Goal: Complete application form

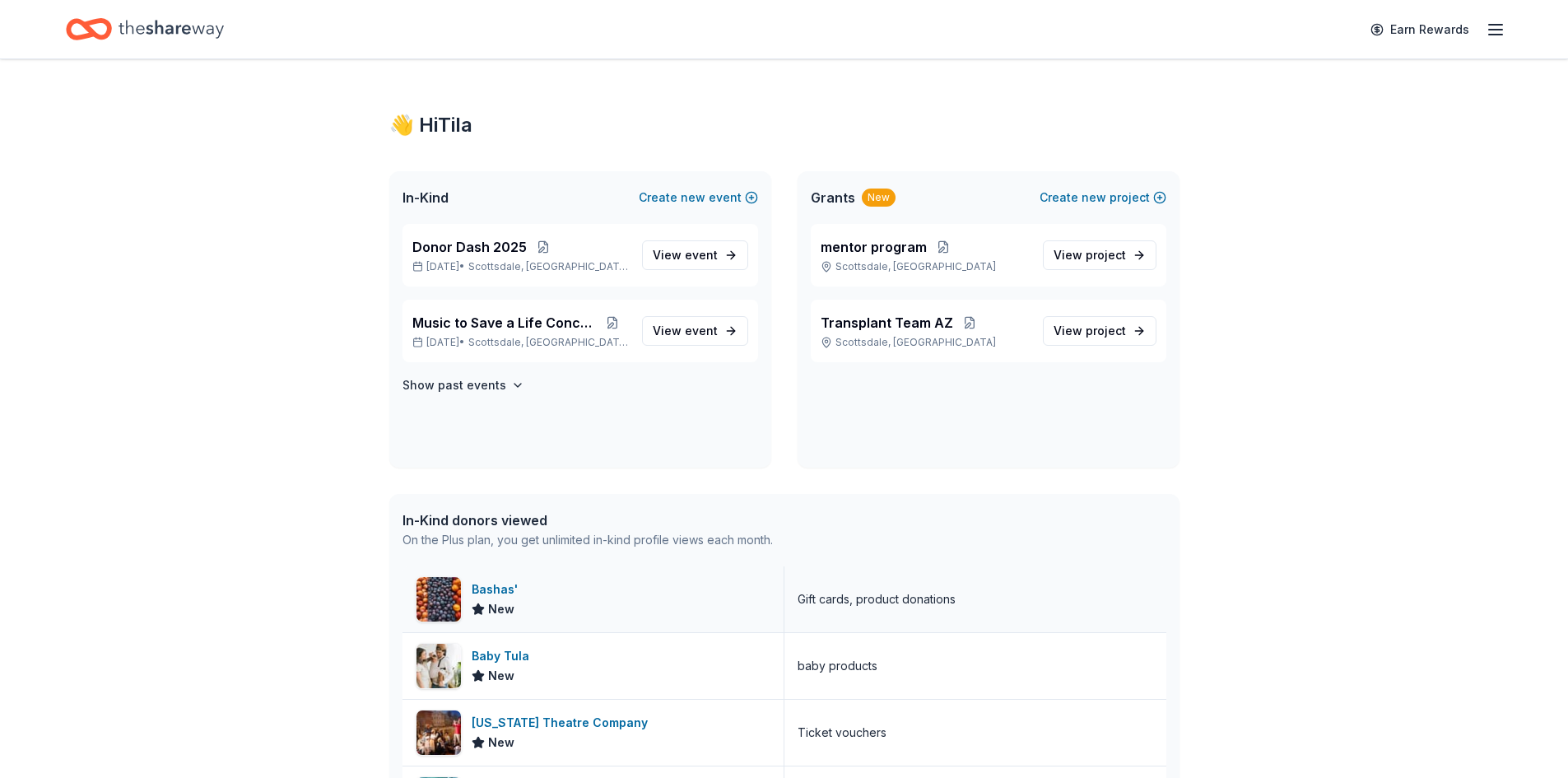
click at [513, 584] on div "Bashas'" at bounding box center [498, 589] width 53 height 20
click at [450, 252] on span "Donor Dash 2025" at bounding box center [469, 246] width 115 height 20
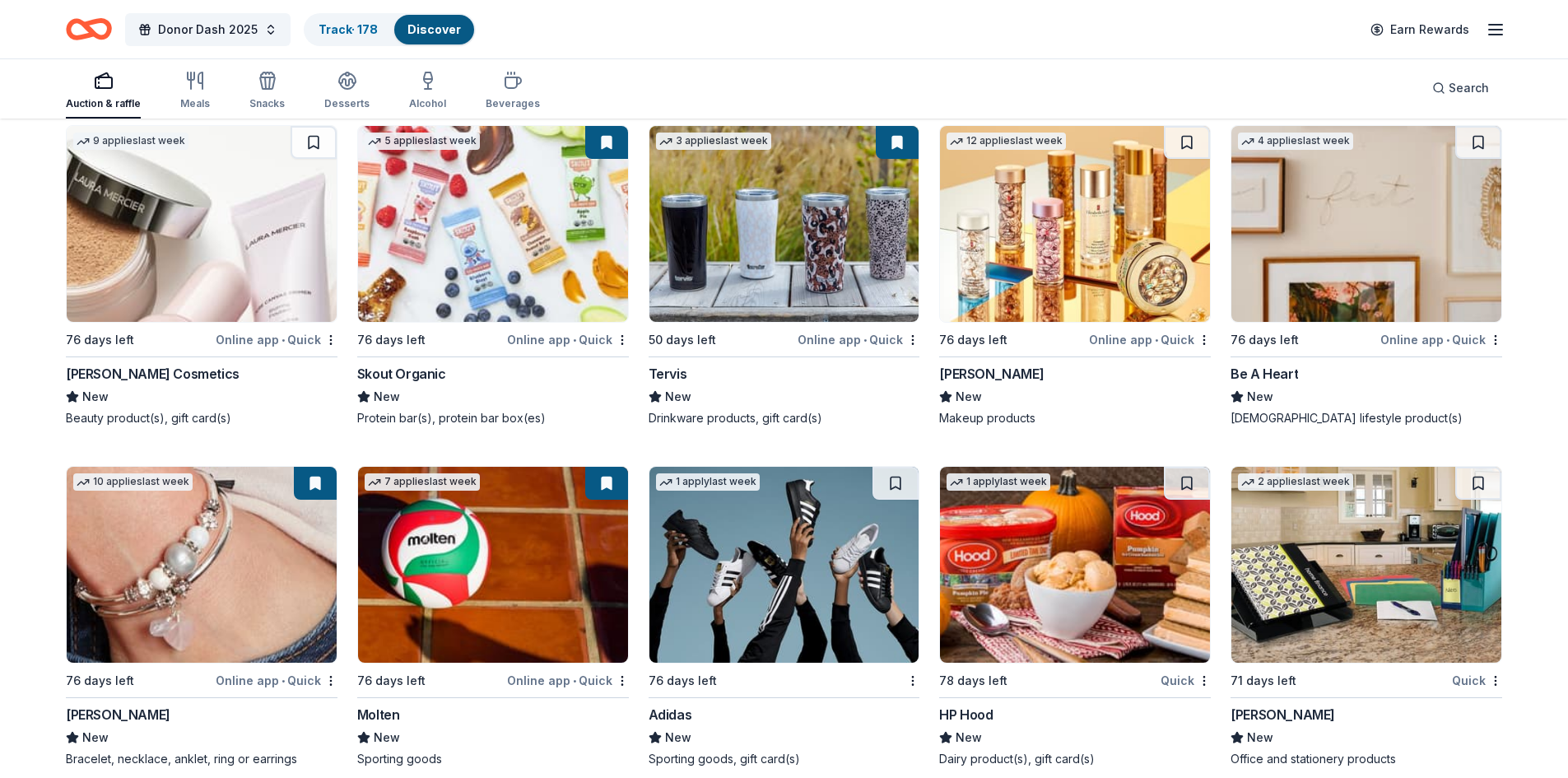
scroll to position [14259, 0]
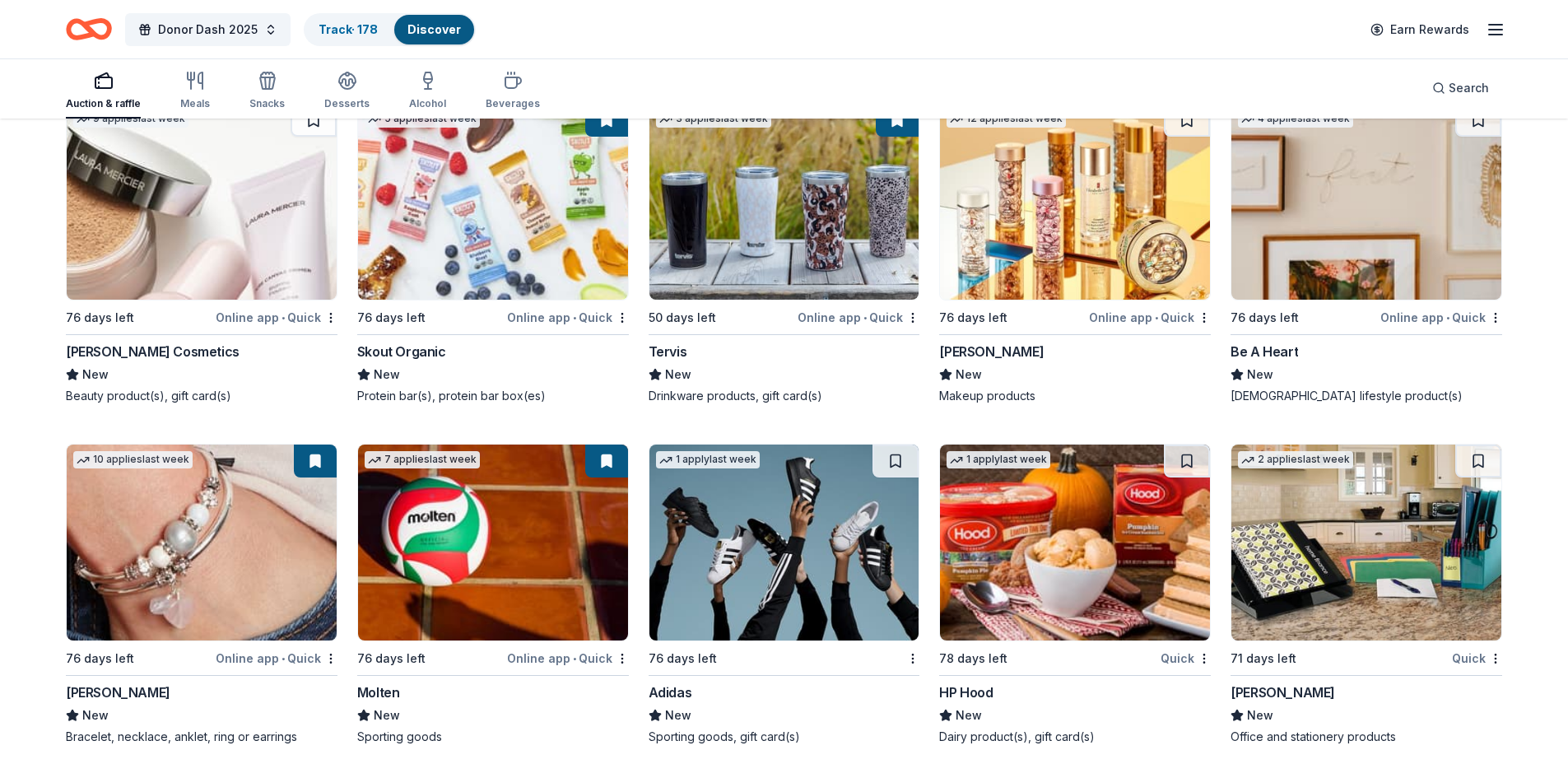
click at [1327, 602] on img at bounding box center [1366, 542] width 270 height 196
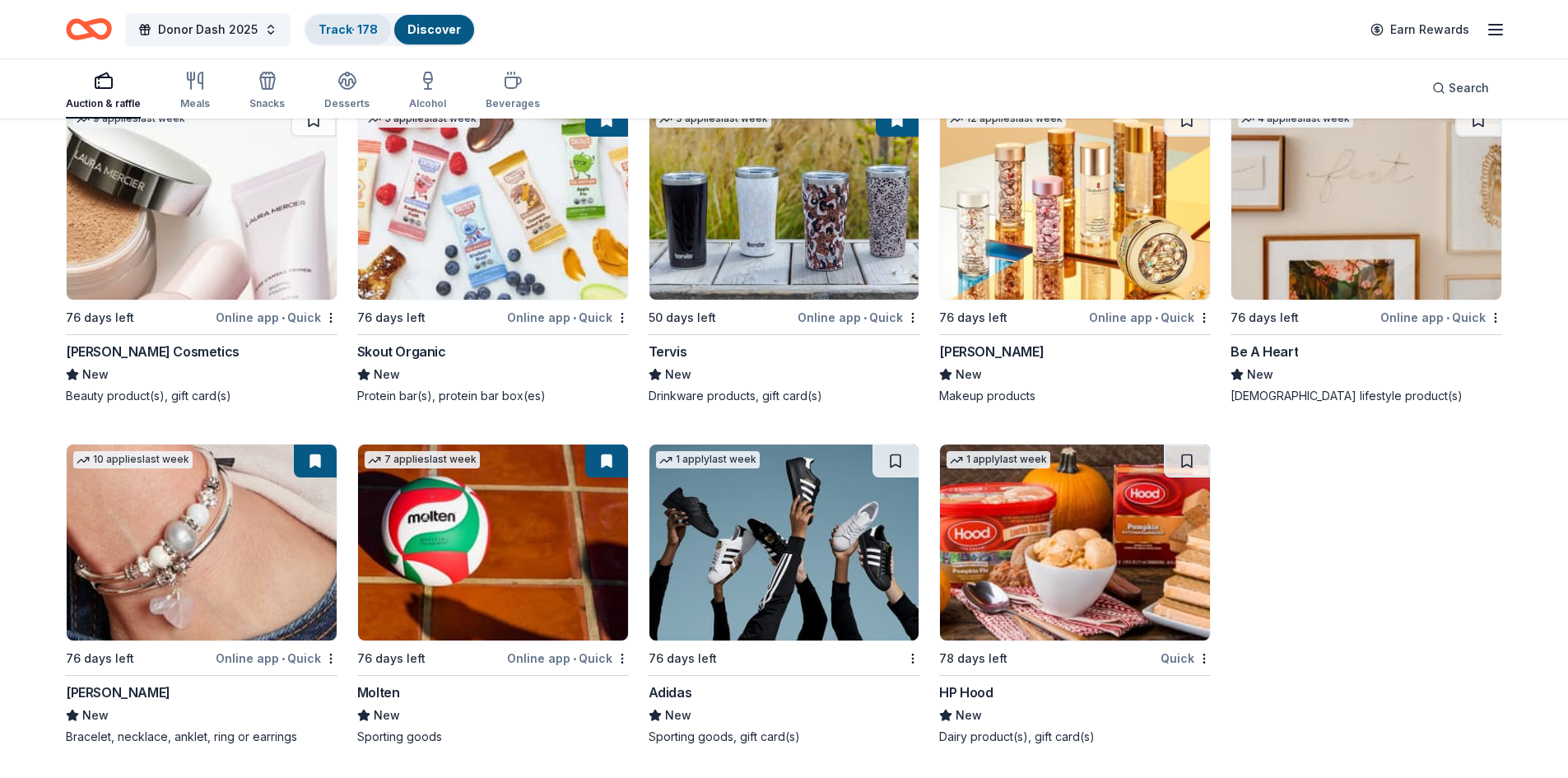
click at [341, 26] on link "Track · 178" at bounding box center [348, 29] width 59 height 14
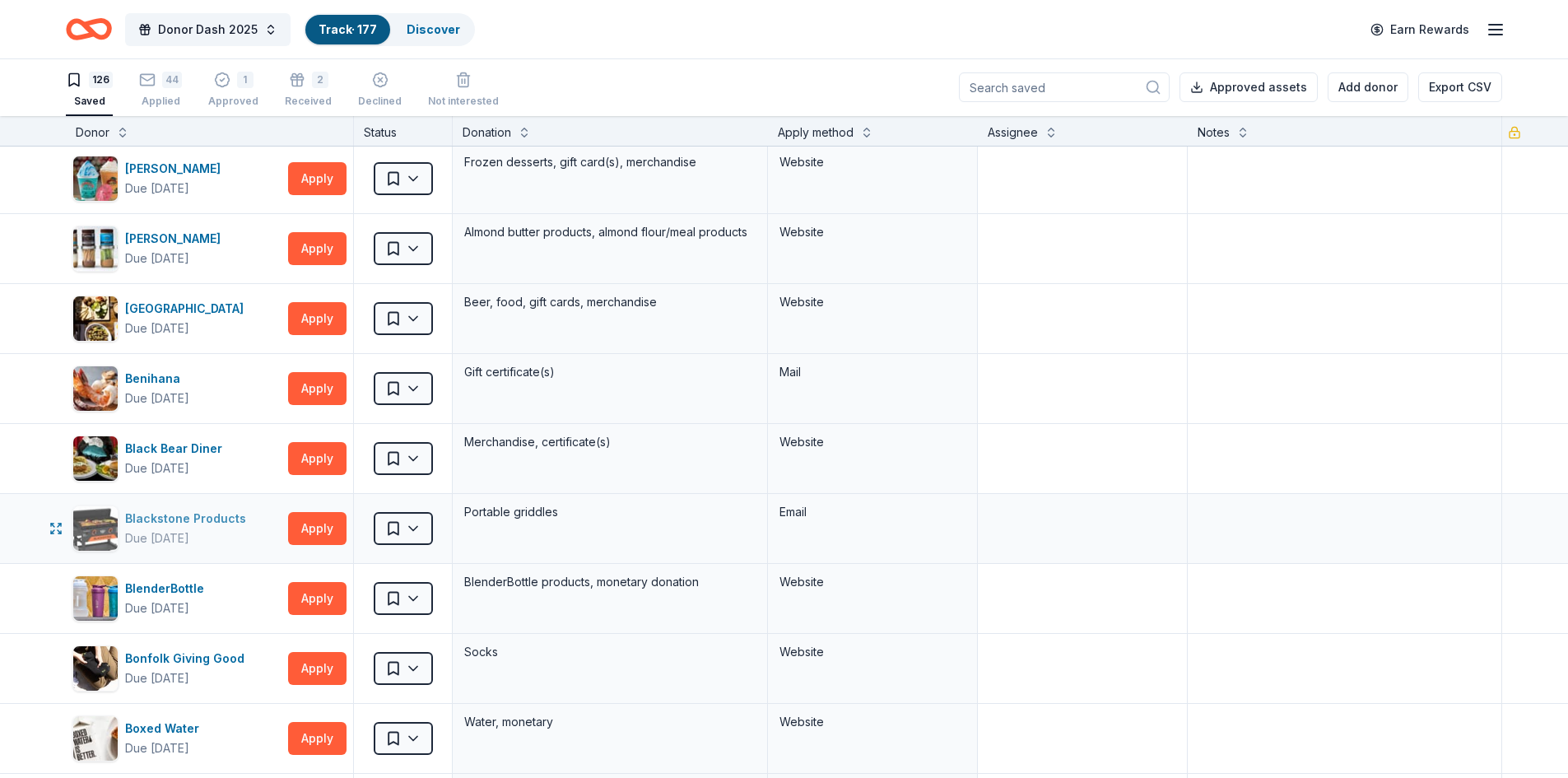
scroll to position [493, 0]
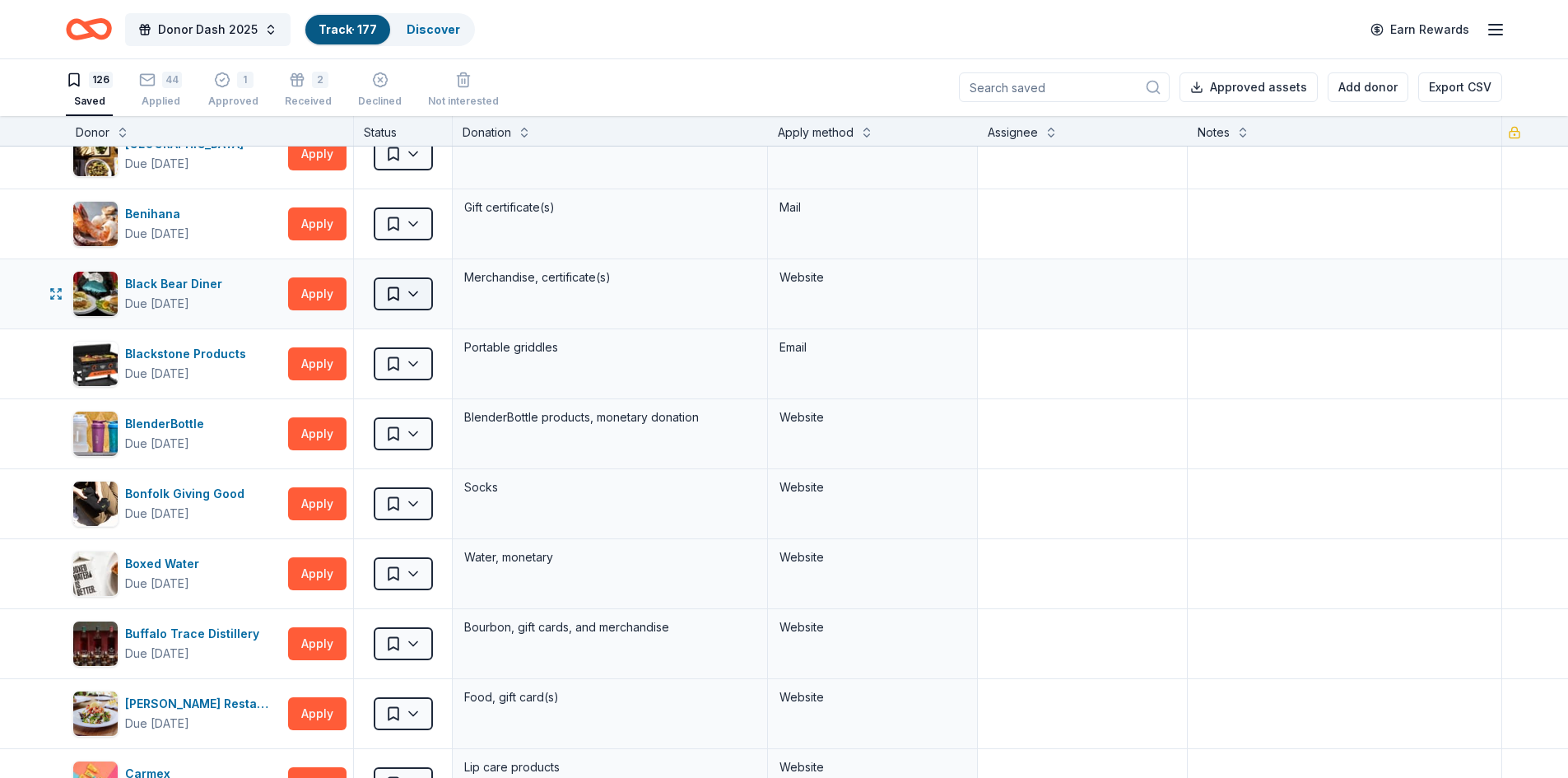
click at [403, 297] on html "Donor Dash 2025 Track · 177 Discover Earn Rewards 126 Saved 44 Applied 1 Approv…" at bounding box center [784, 388] width 1568 height 778
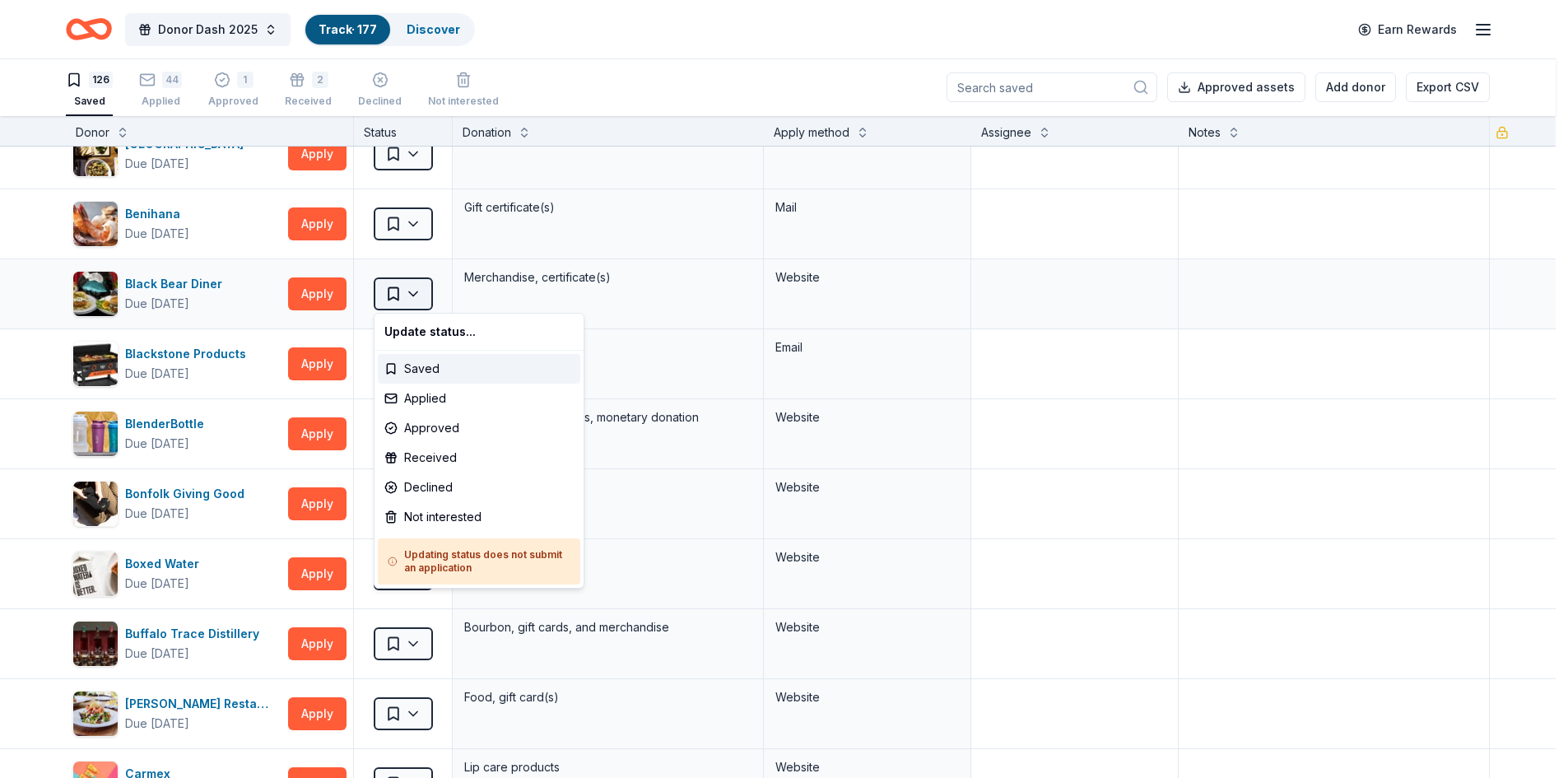
scroll to position [658, 0]
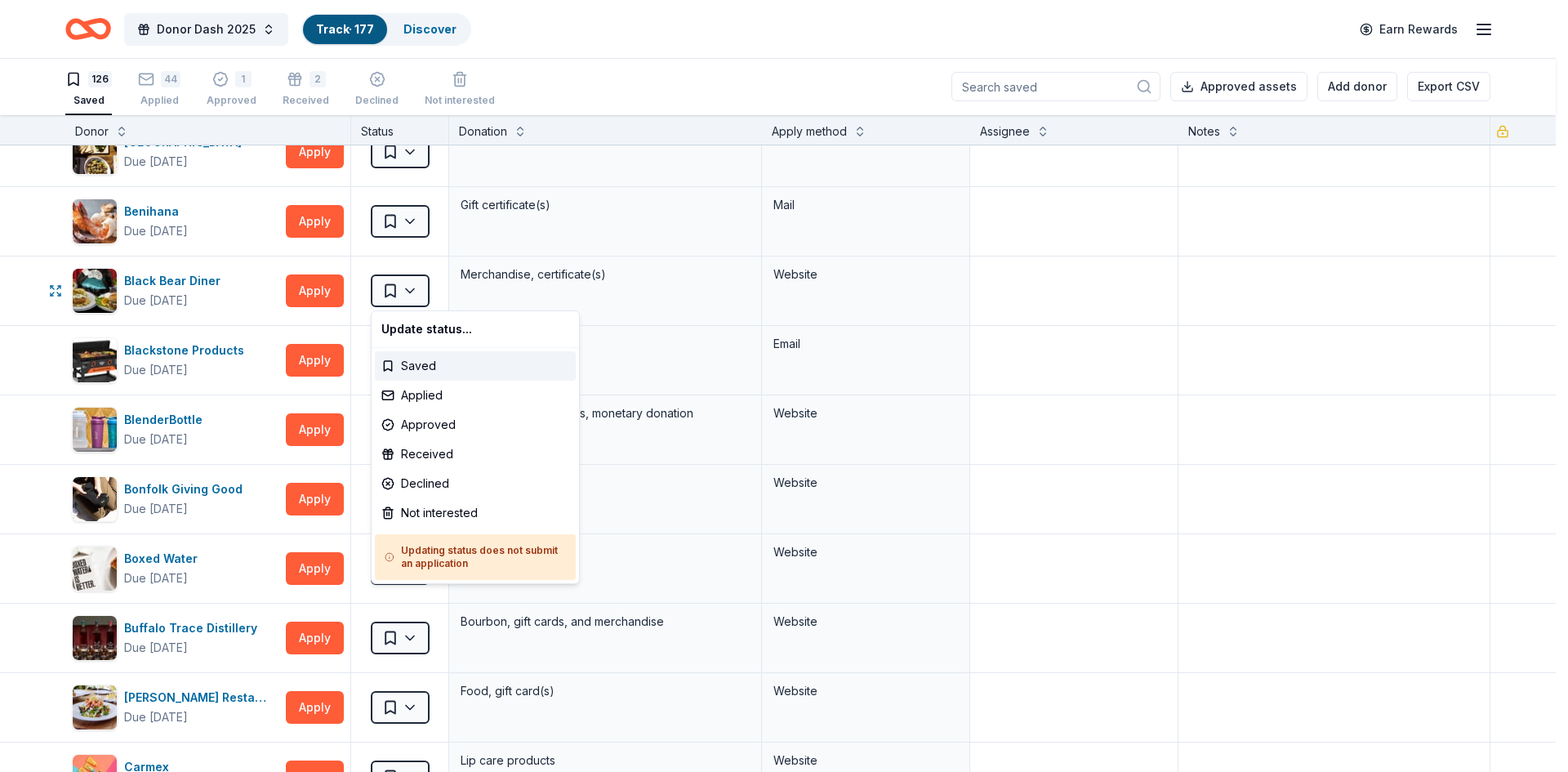
click at [314, 286] on html "Donor Dash 2025 Track · 177 Discover Earn Rewards 126 Saved 44 Applied 1 Approv…" at bounding box center [784, 385] width 1568 height 772
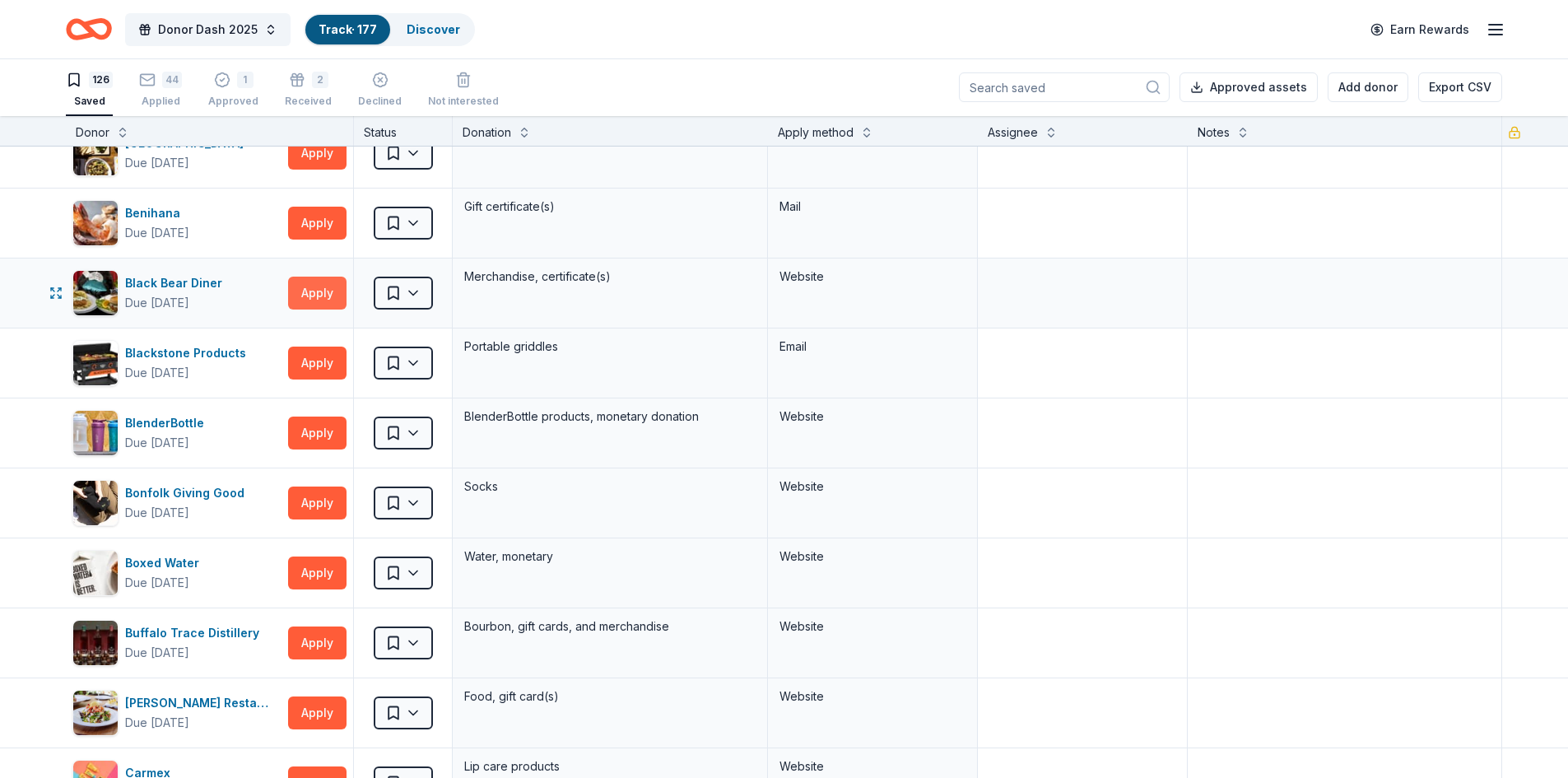
click at [311, 293] on button "Apply" at bounding box center [317, 293] width 58 height 33
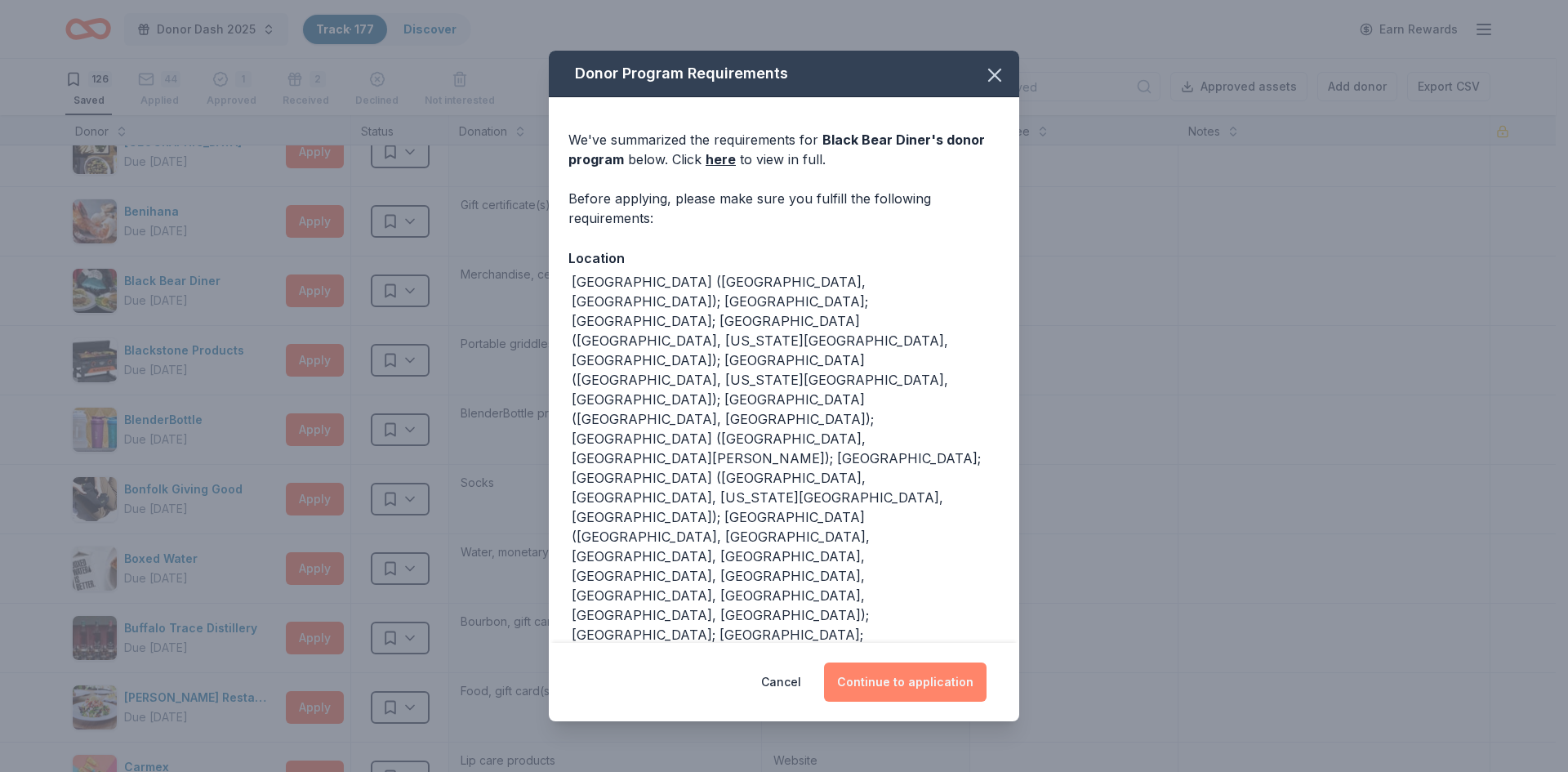
click at [923, 663] on button "Continue to application" at bounding box center [905, 682] width 162 height 39
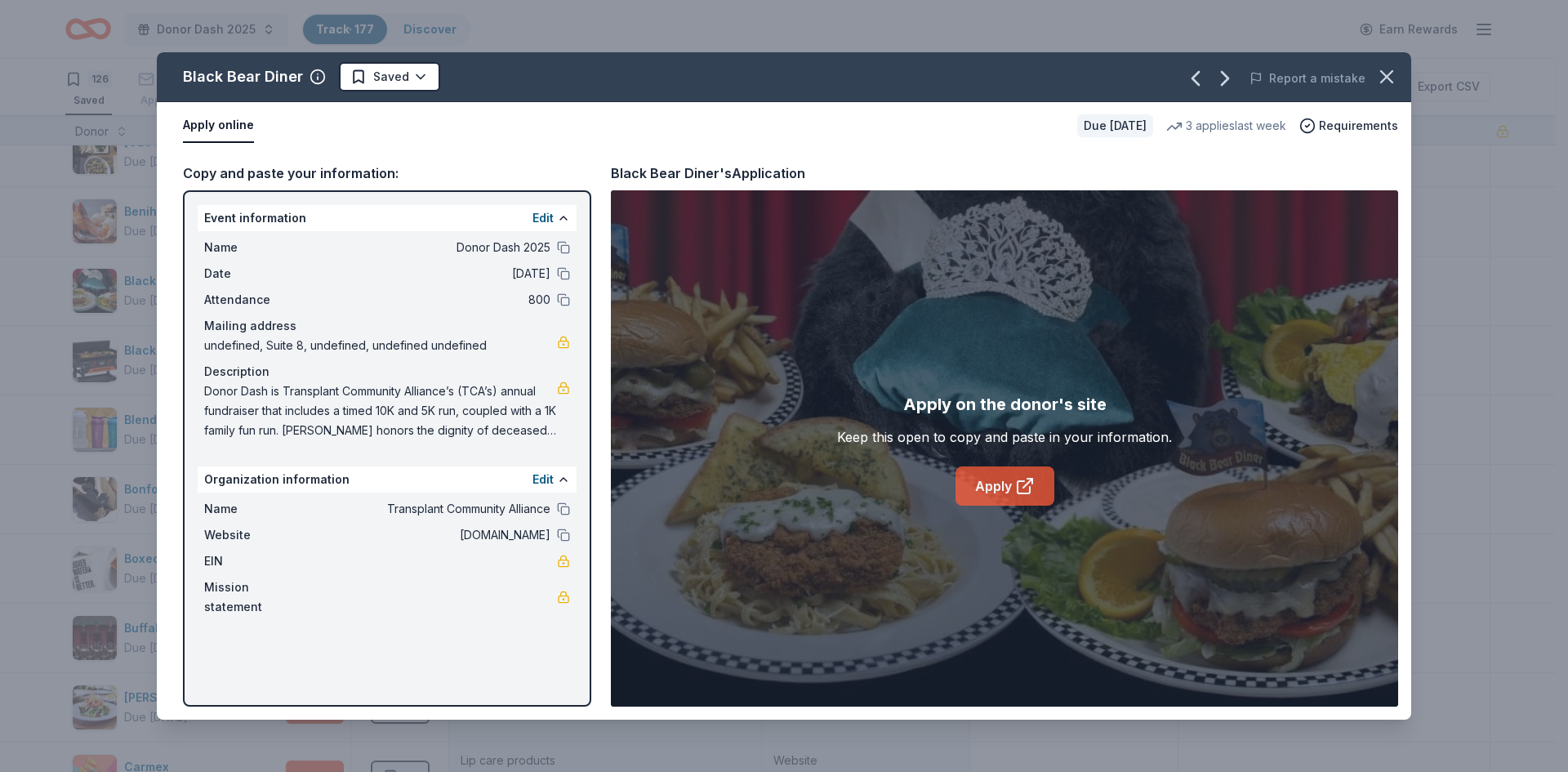
click at [1002, 486] on link "Apply" at bounding box center [1005, 486] width 99 height 39
click at [1384, 69] on icon "button" at bounding box center [1386, 77] width 22 height 22
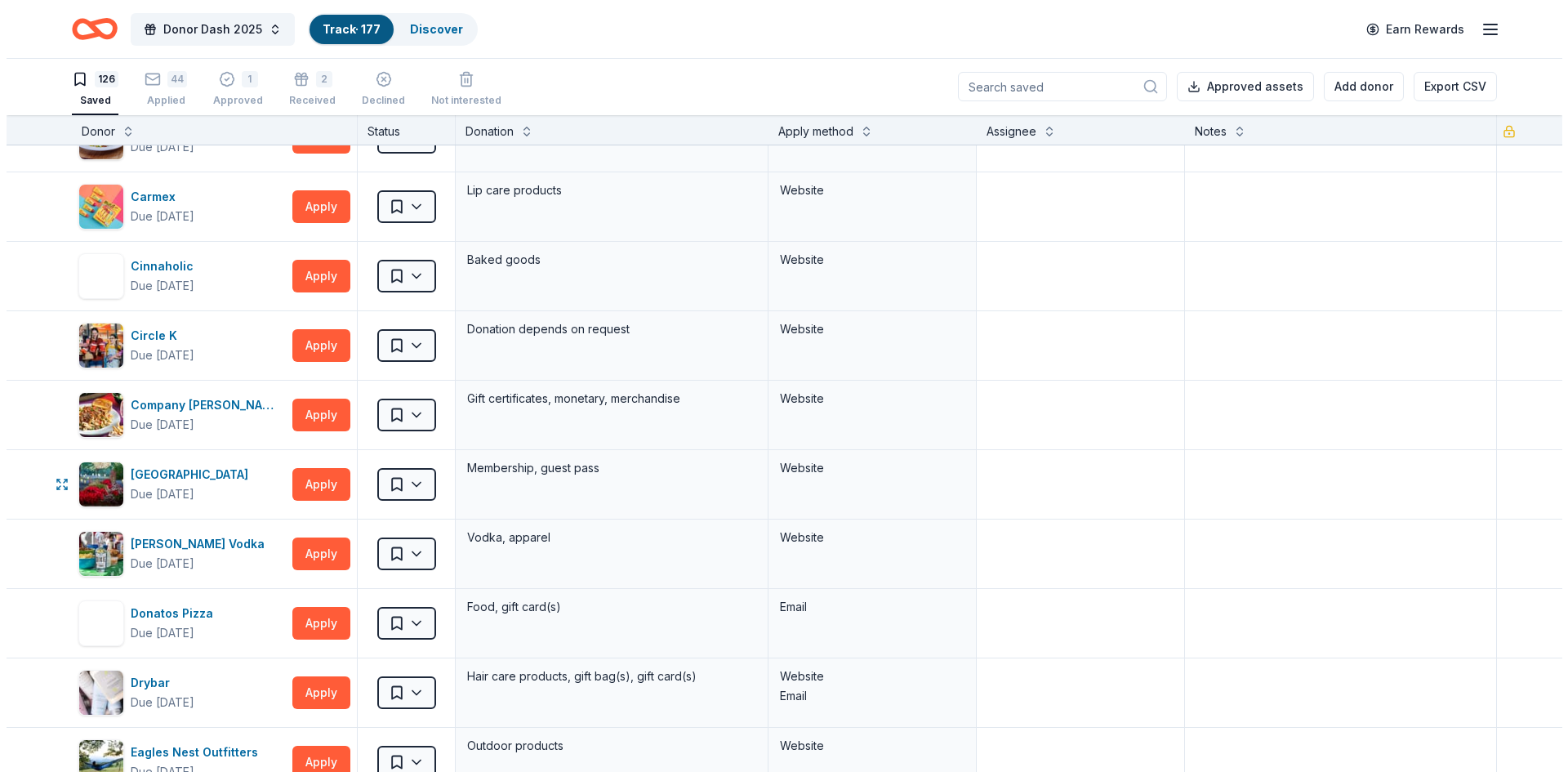
scroll to position [1224, 0]
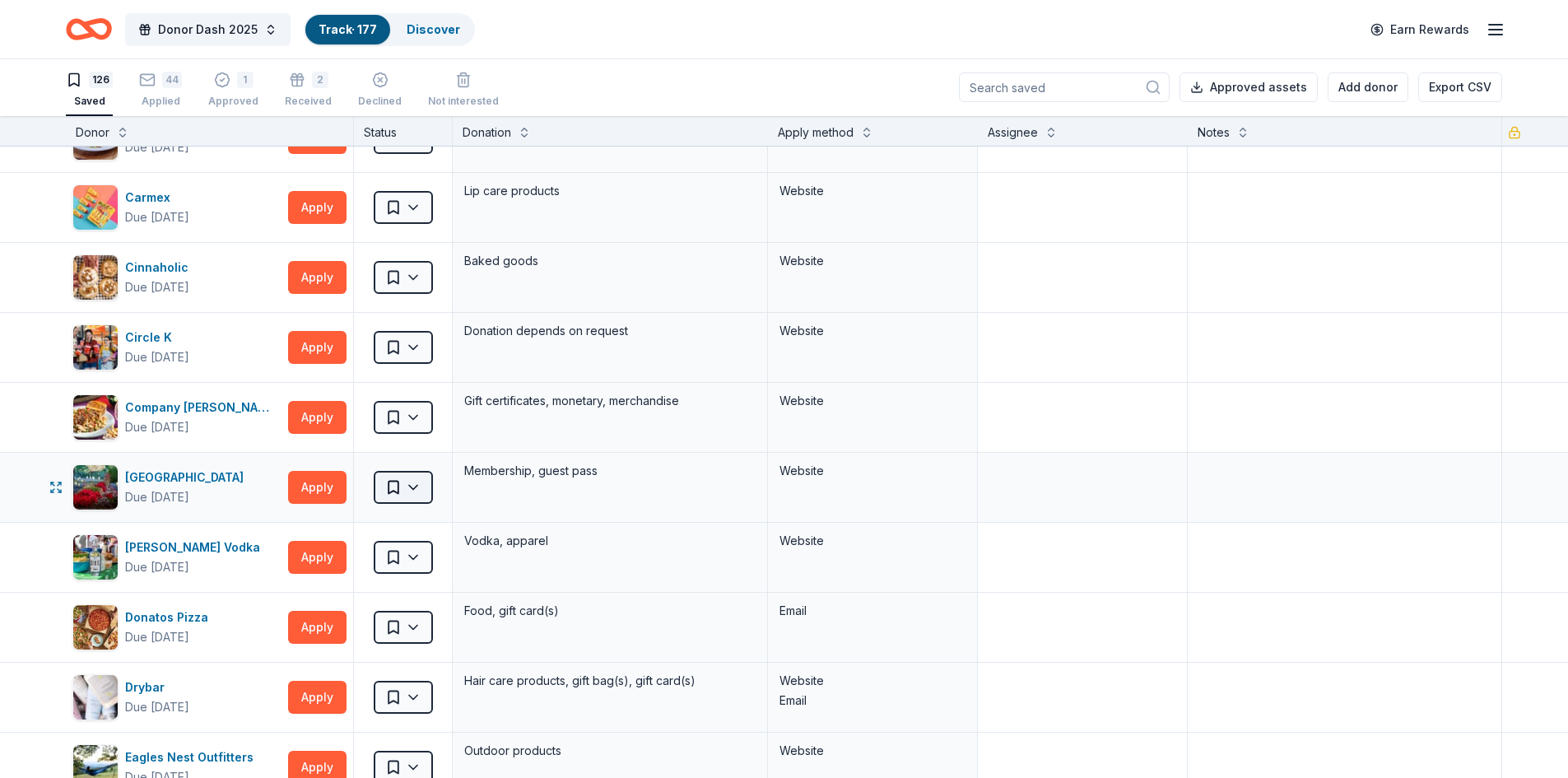
click at [414, 484] on html "Donor Dash 2025 Track · 177 Discover Earn Rewards 126 Saved 44 Applied 1 Approv…" at bounding box center [784, 388] width 1568 height 778
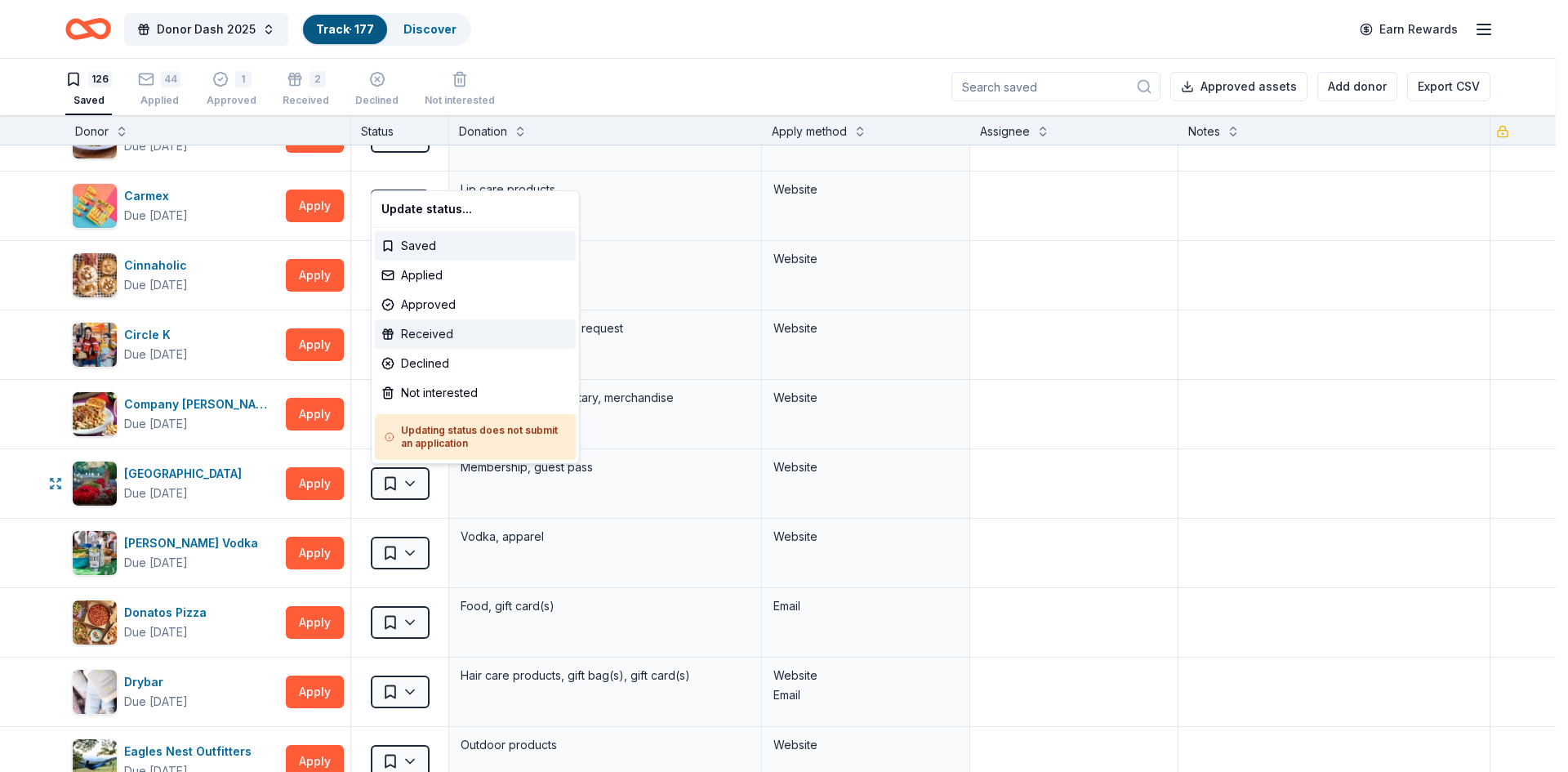
click at [398, 341] on div "Received" at bounding box center [475, 333] width 201 height 29
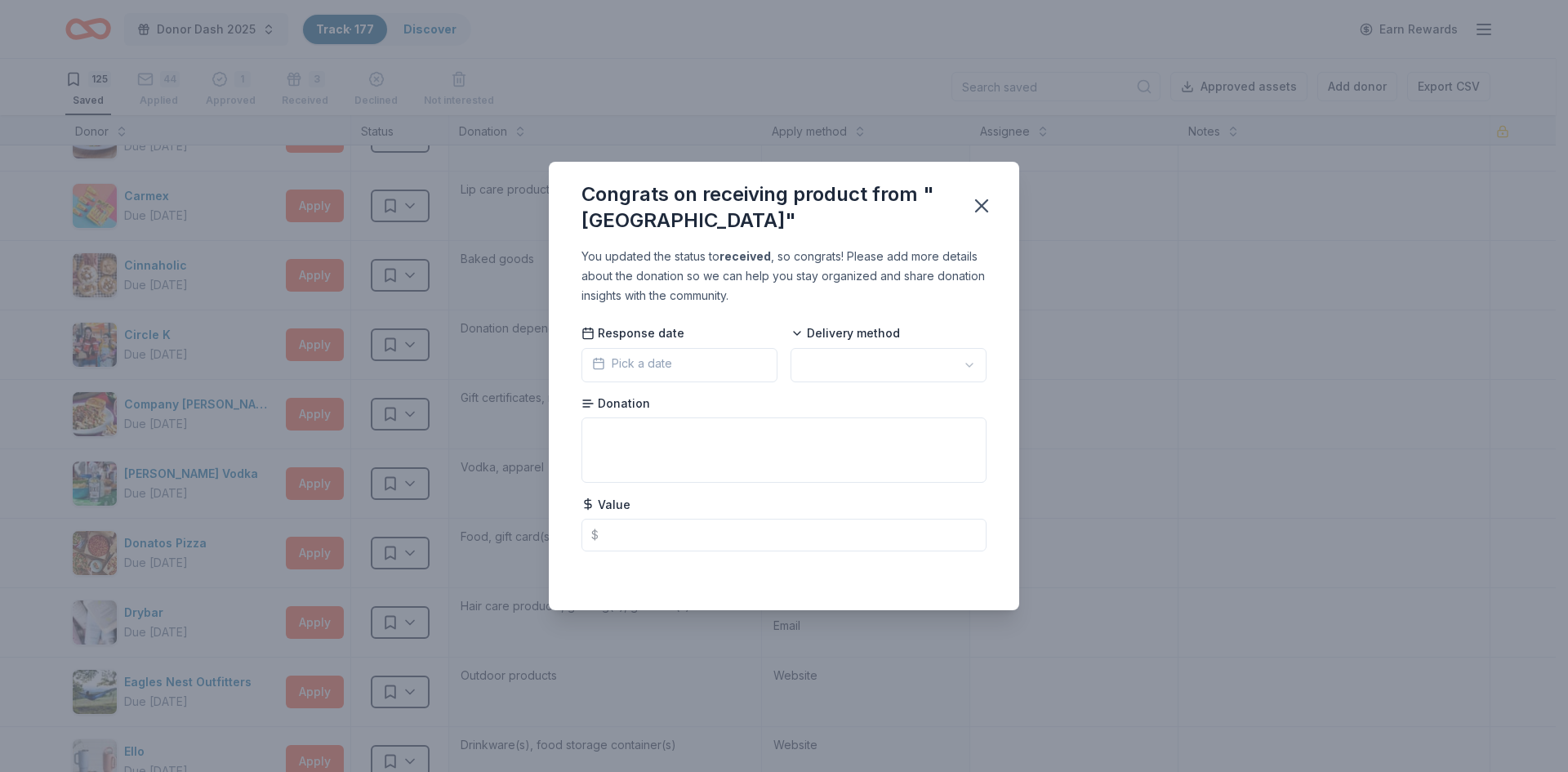
click at [656, 372] on span "Pick a date" at bounding box center [632, 363] width 80 height 20
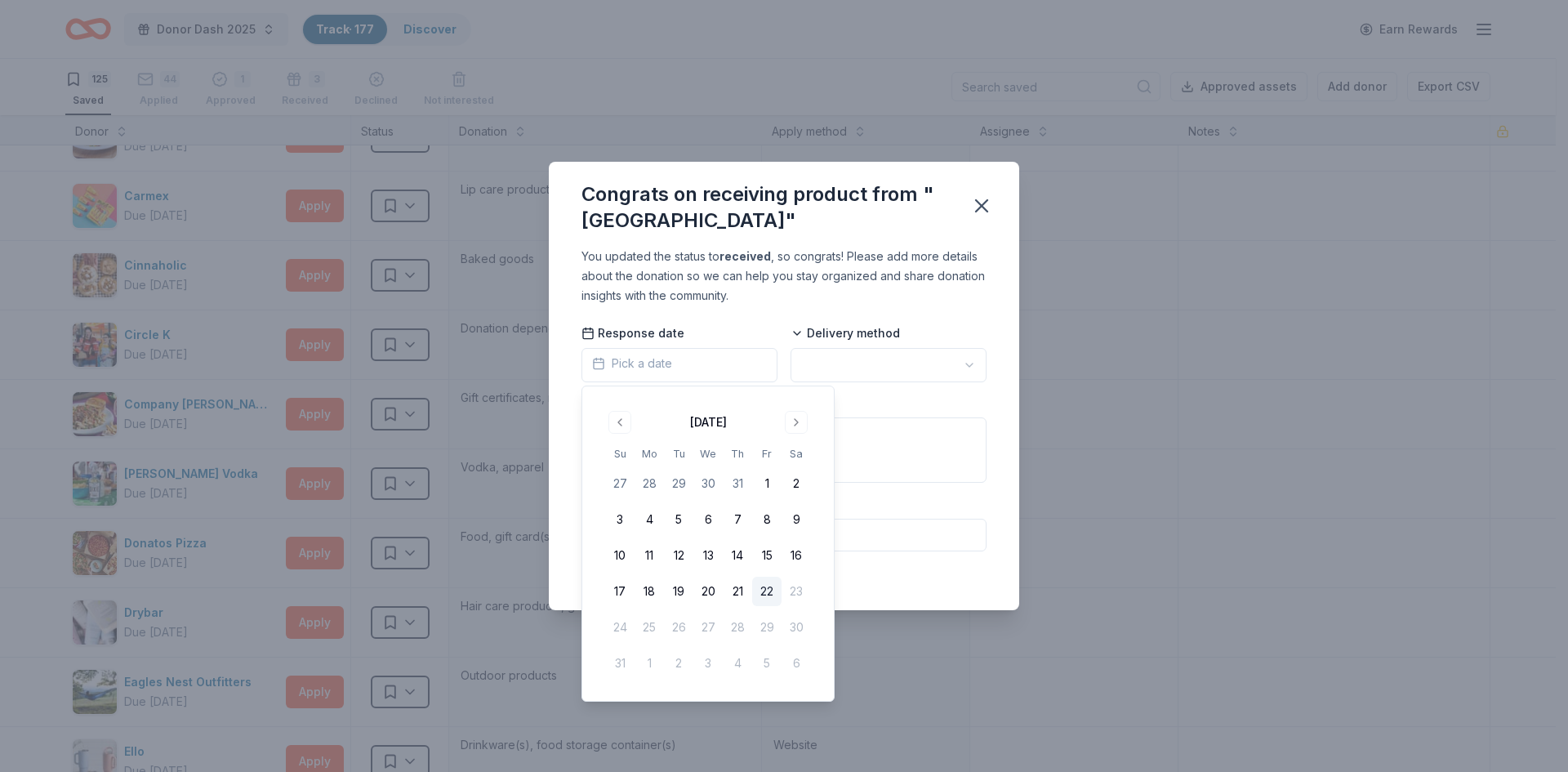
click at [656, 372] on span "Pick a date" at bounding box center [632, 363] width 80 height 20
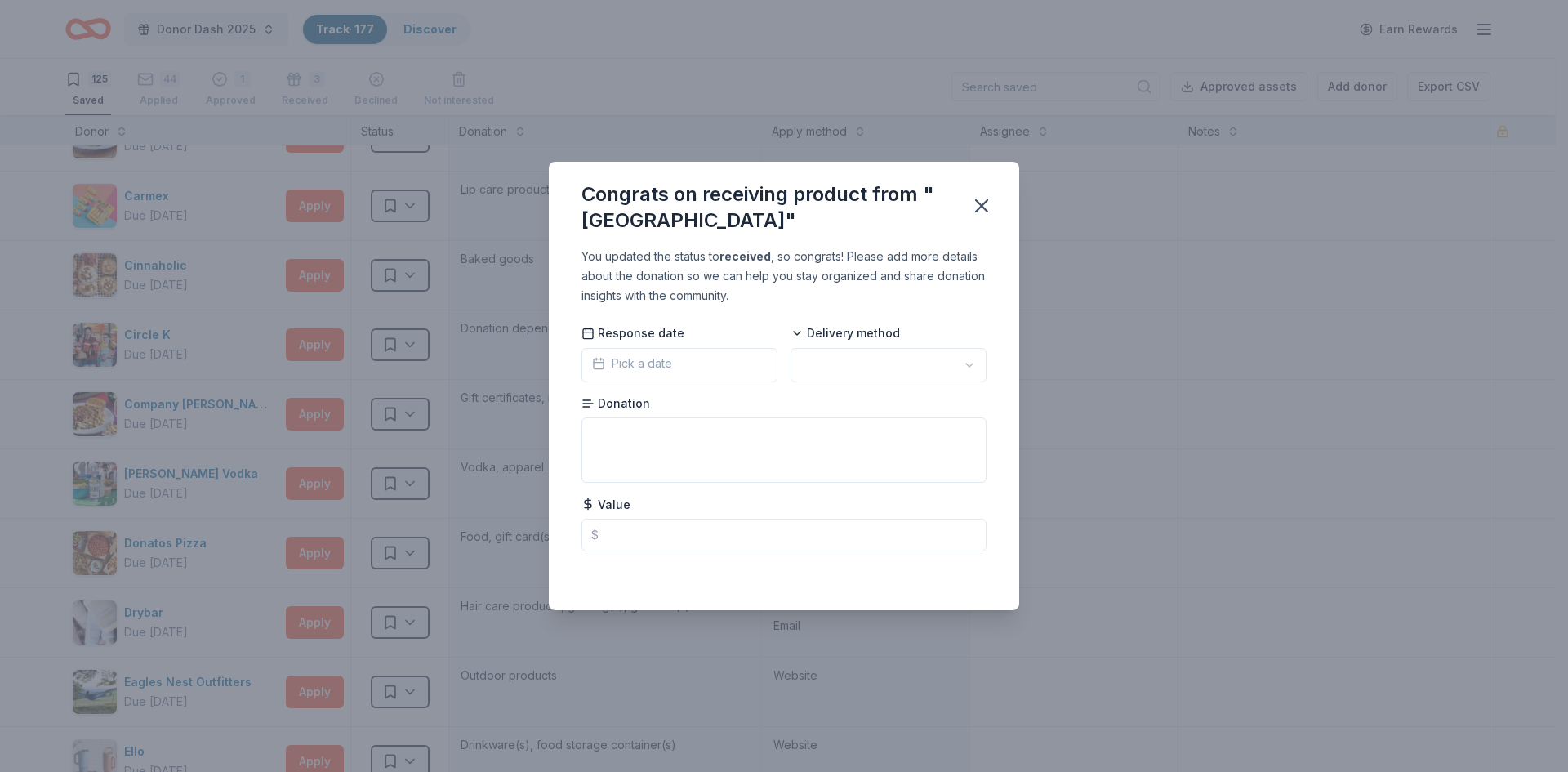
click at [662, 368] on span "Pick a date" at bounding box center [632, 363] width 80 height 20
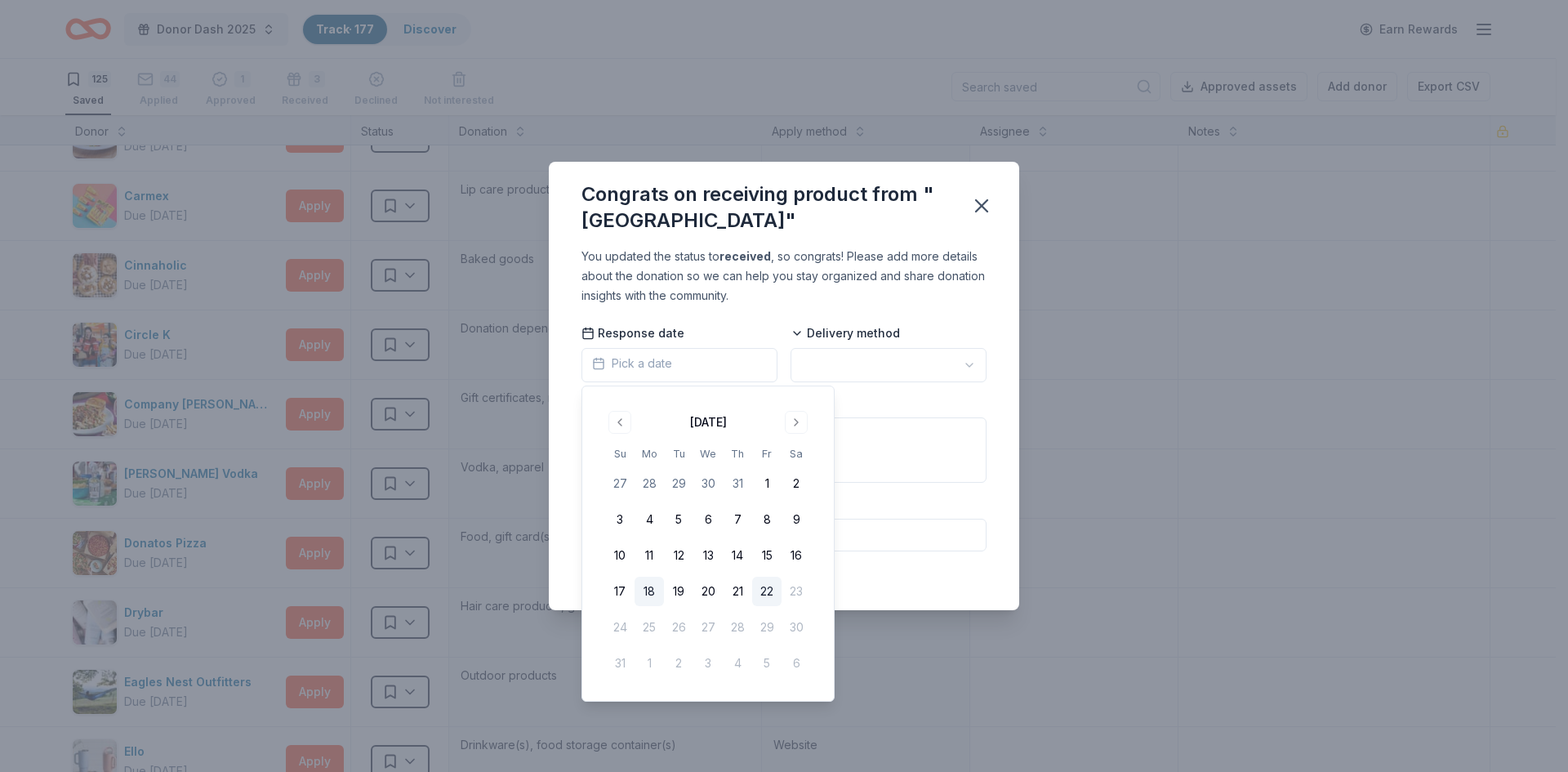
click at [656, 589] on button "18" at bounding box center [649, 591] width 29 height 29
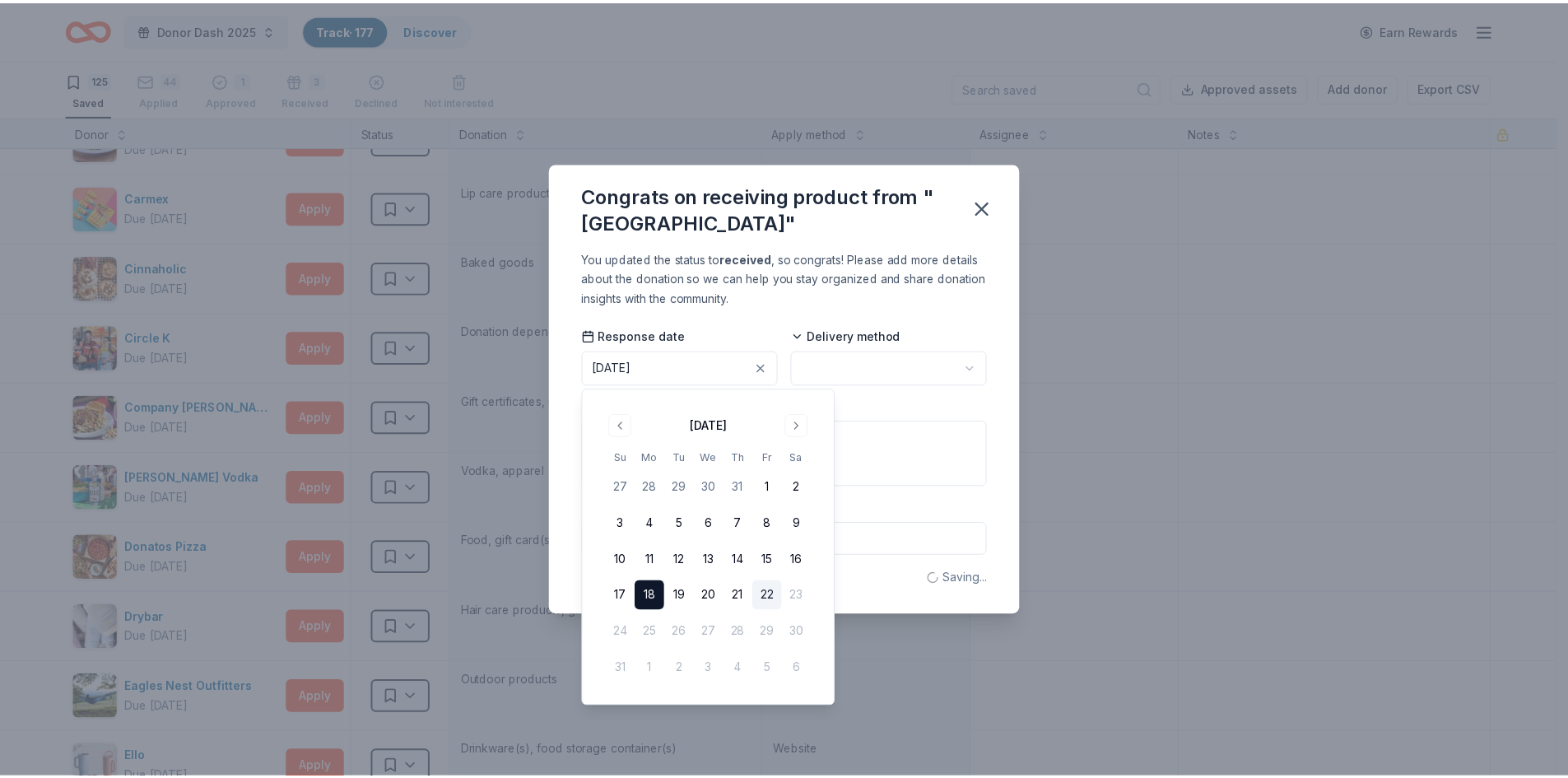
scroll to position [0, 0]
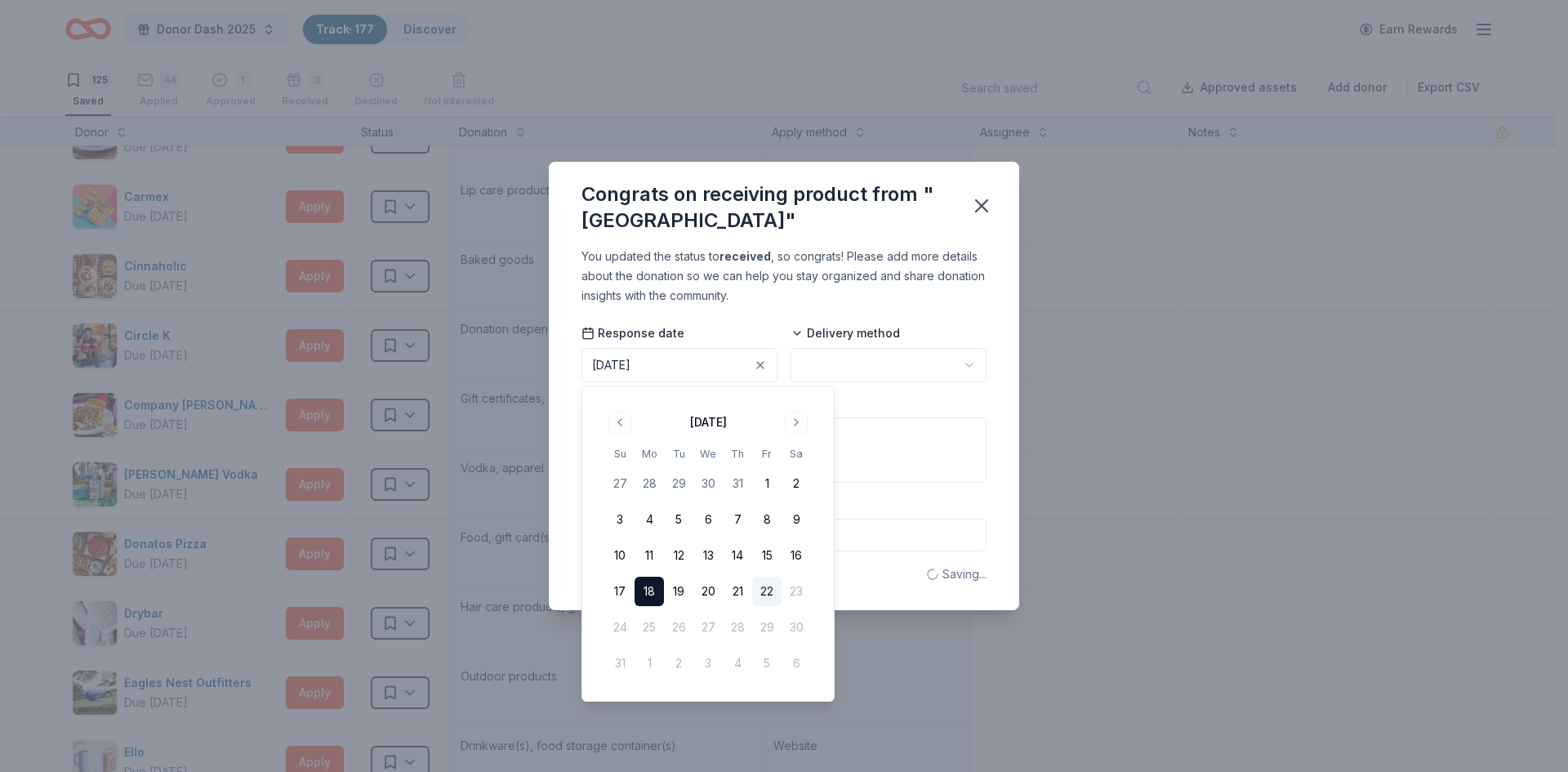
click at [875, 369] on html "Donor Dash 2025 Track · 177 Discover Earn Rewards 125 Saved 44 Applied 1 Approv…" at bounding box center [784, 386] width 1568 height 772
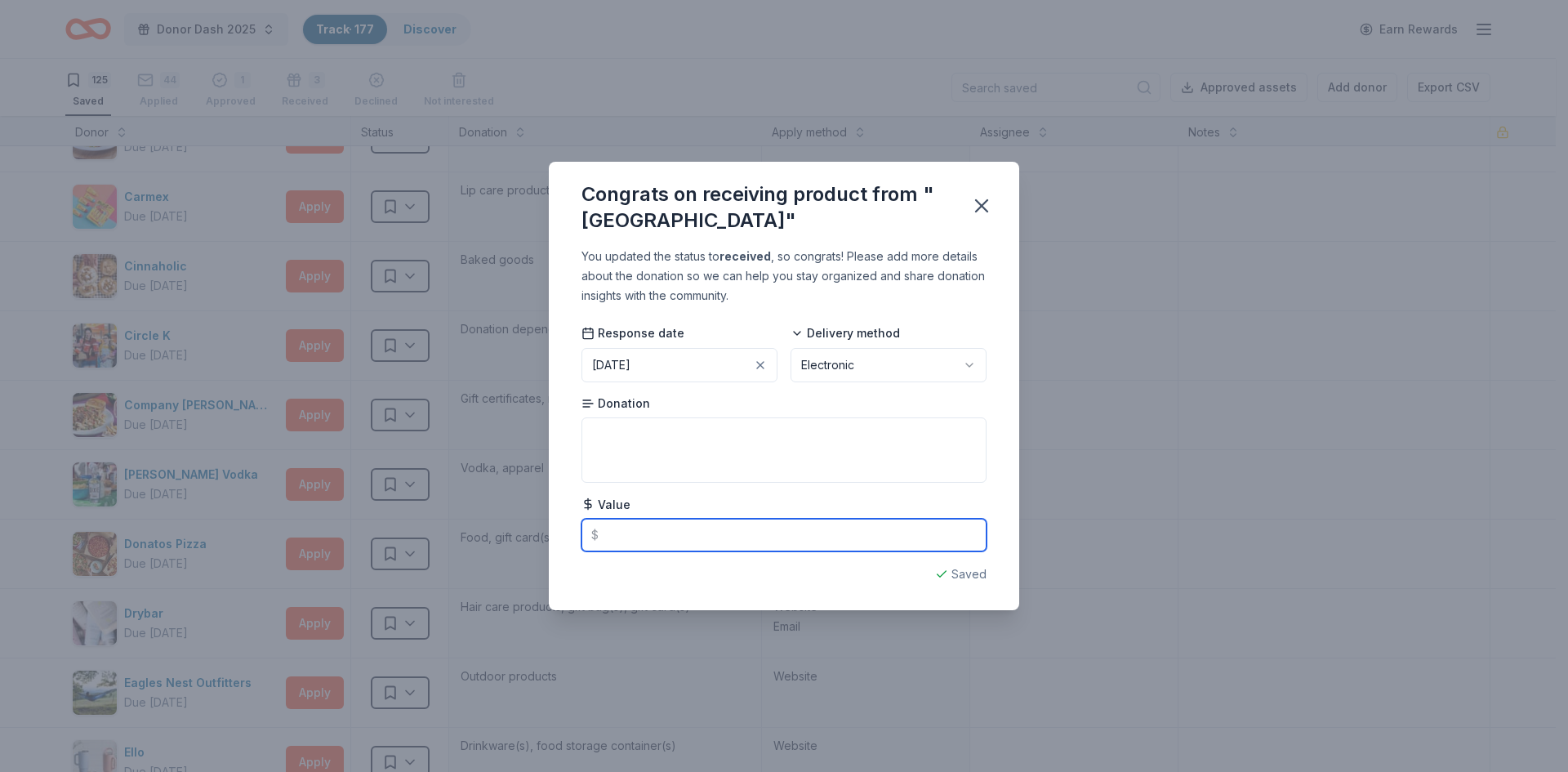
click at [715, 533] on input "text" at bounding box center [784, 535] width 405 height 33
type input "40.00"
click at [976, 200] on icon "button" at bounding box center [982, 205] width 11 height 11
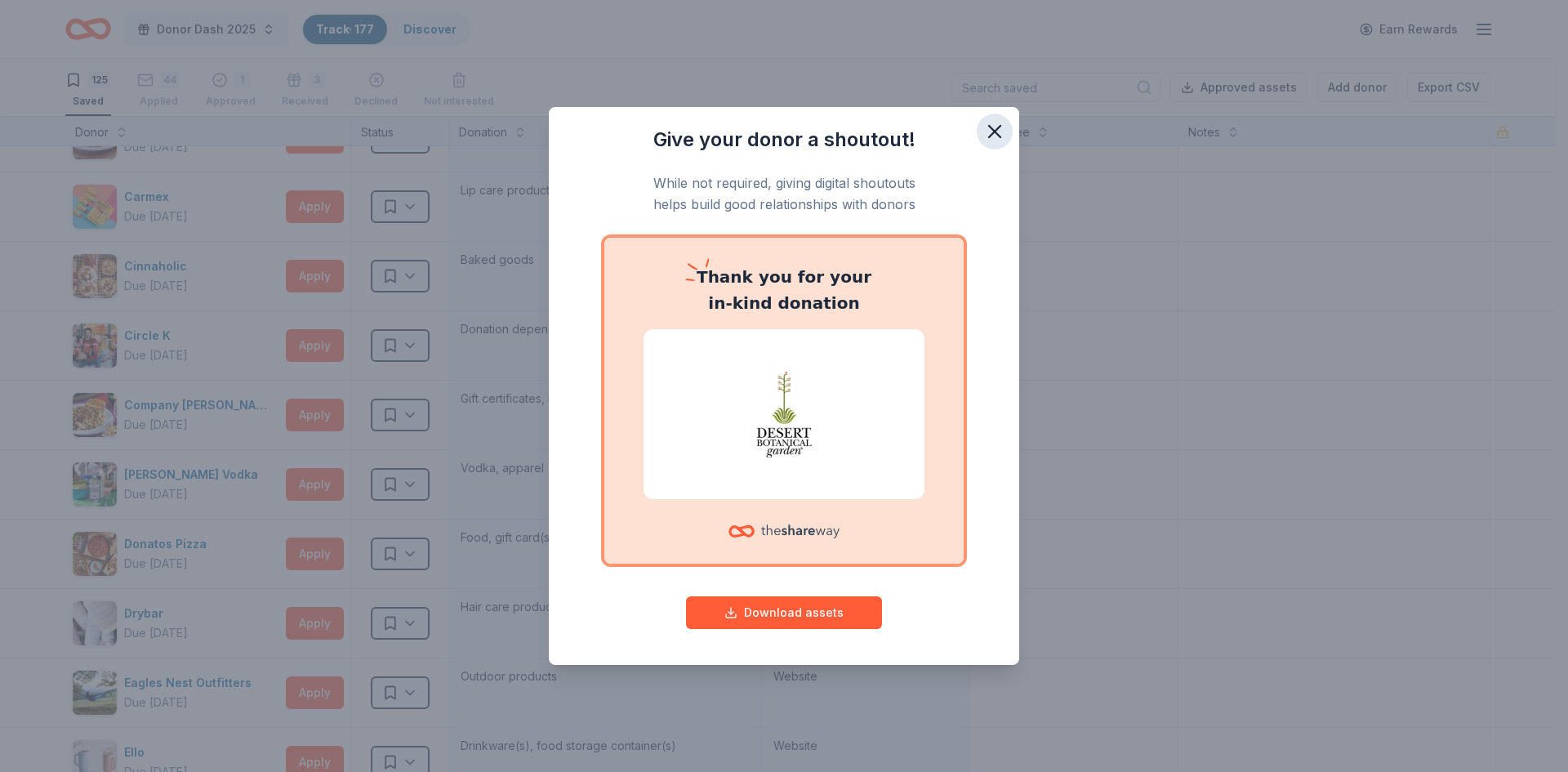
click at [998, 132] on icon "button" at bounding box center [994, 132] width 22 height 22
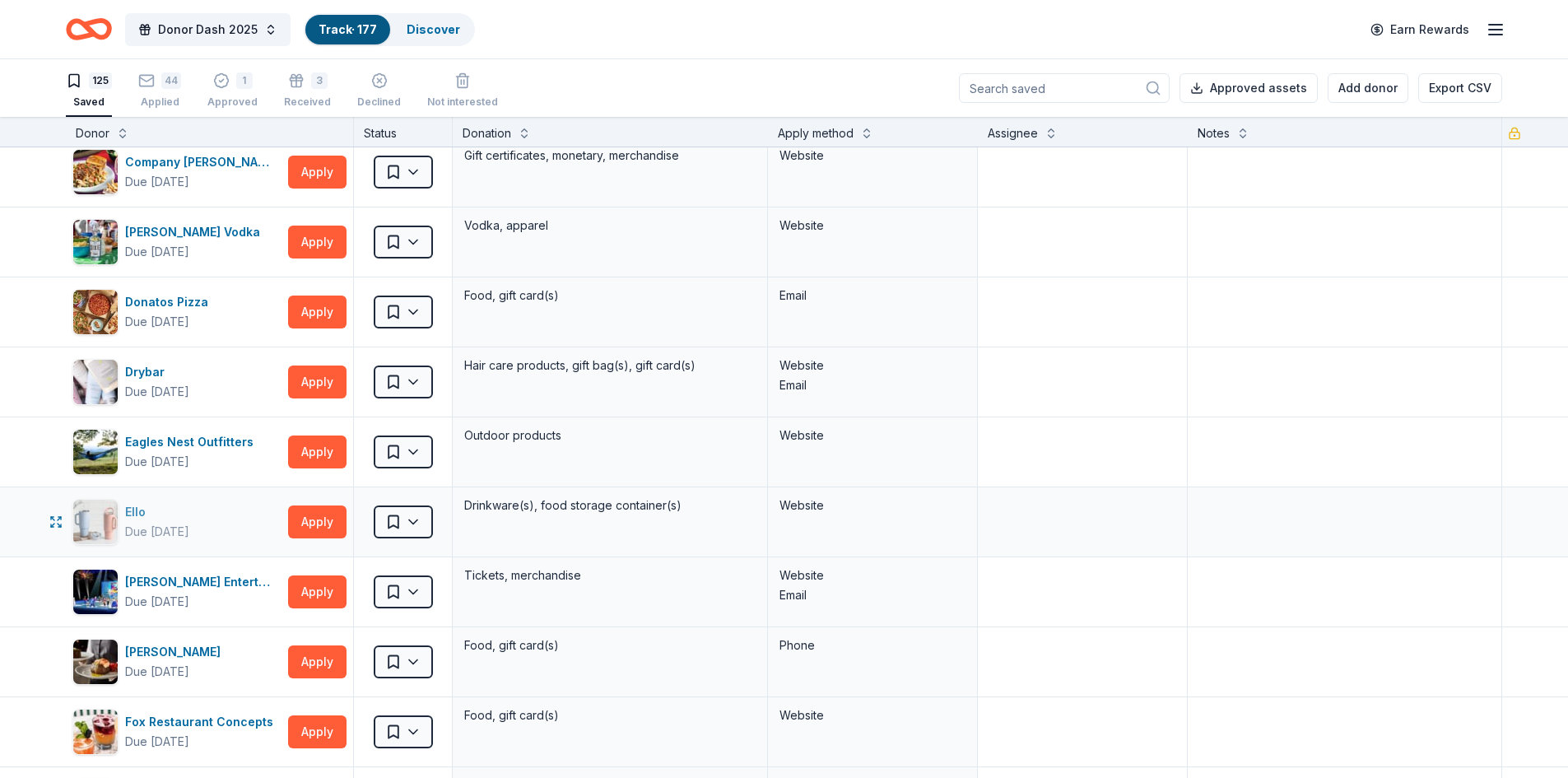
scroll to position [1480, 0]
click at [311, 380] on button "Apply" at bounding box center [317, 381] width 58 height 33
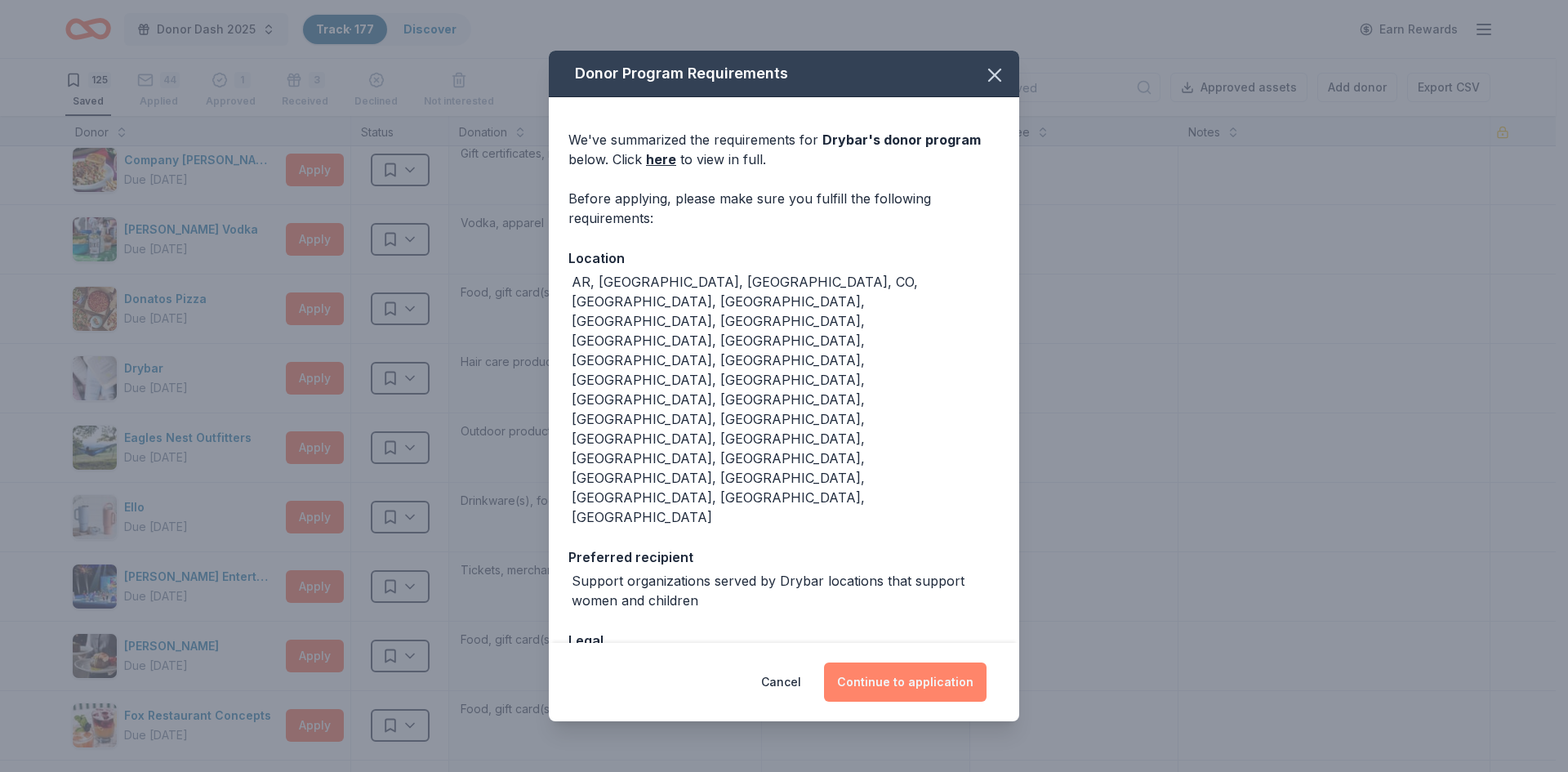
click at [911, 663] on button "Continue to application" at bounding box center [905, 682] width 162 height 39
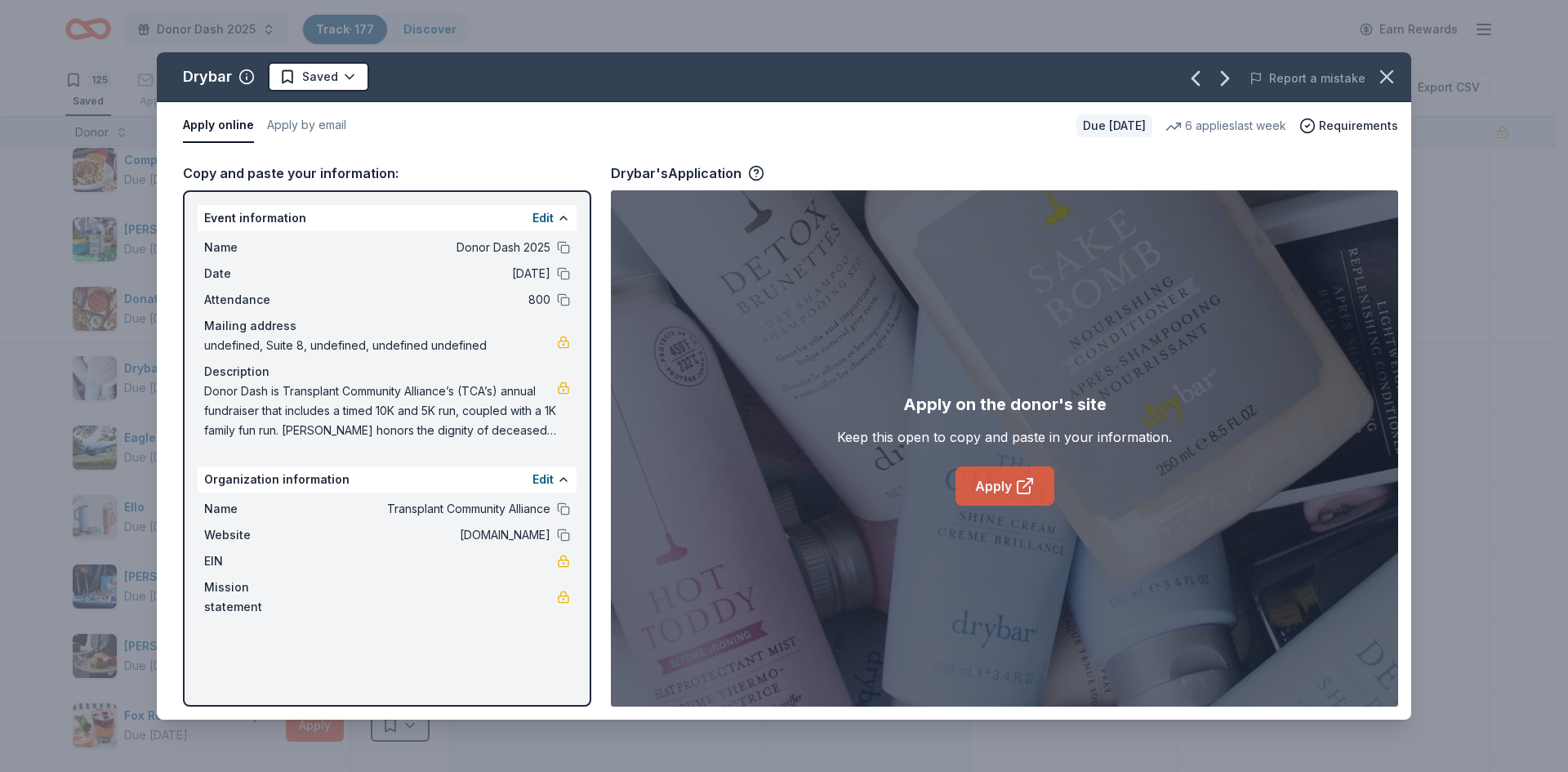
click at [1024, 480] on icon at bounding box center [1025, 485] width 20 height 20
click at [1388, 70] on icon "button" at bounding box center [1386, 77] width 22 height 22
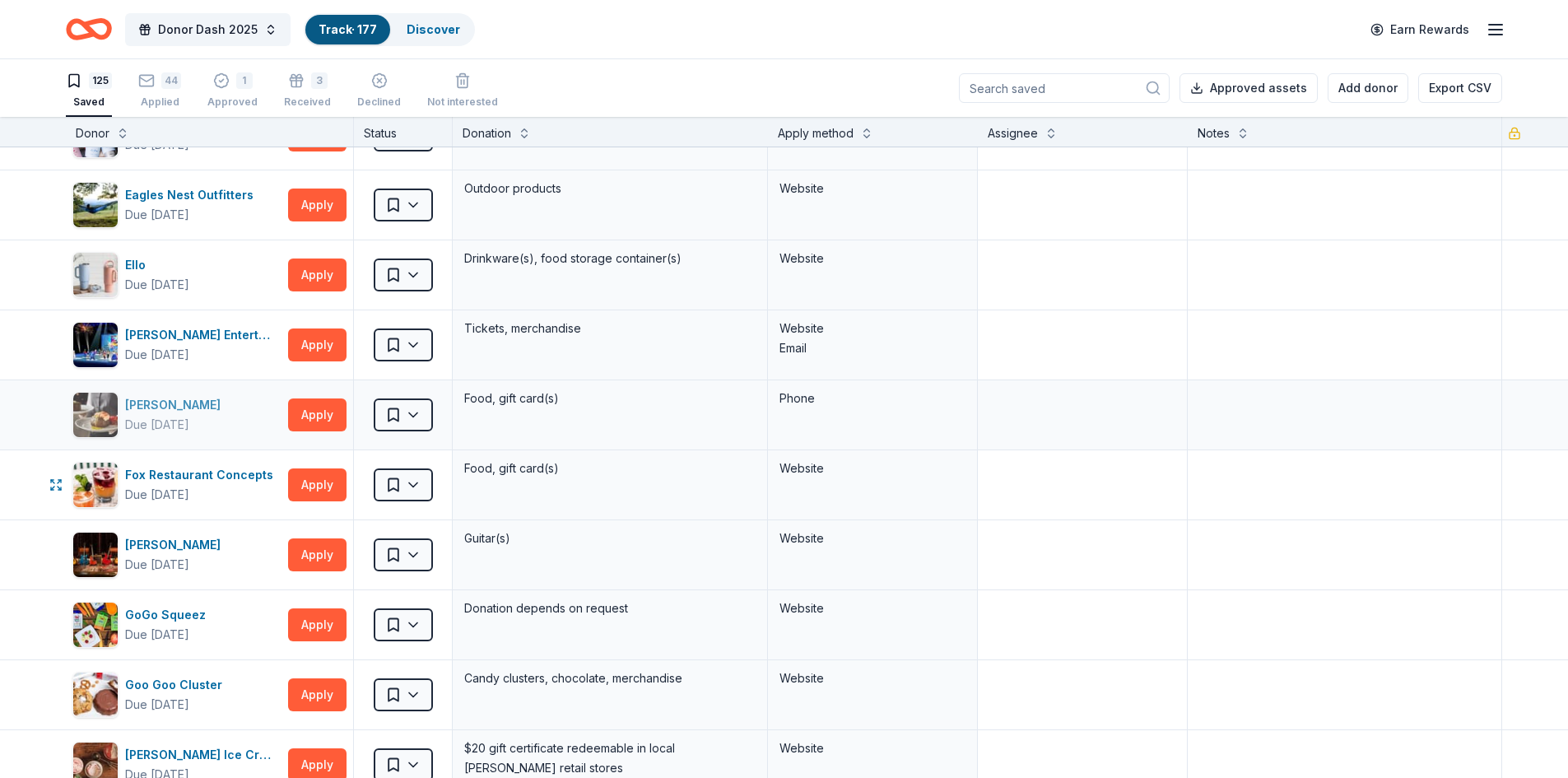
scroll to position [1727, 0]
click at [315, 341] on button "Apply" at bounding box center [317, 343] width 58 height 33
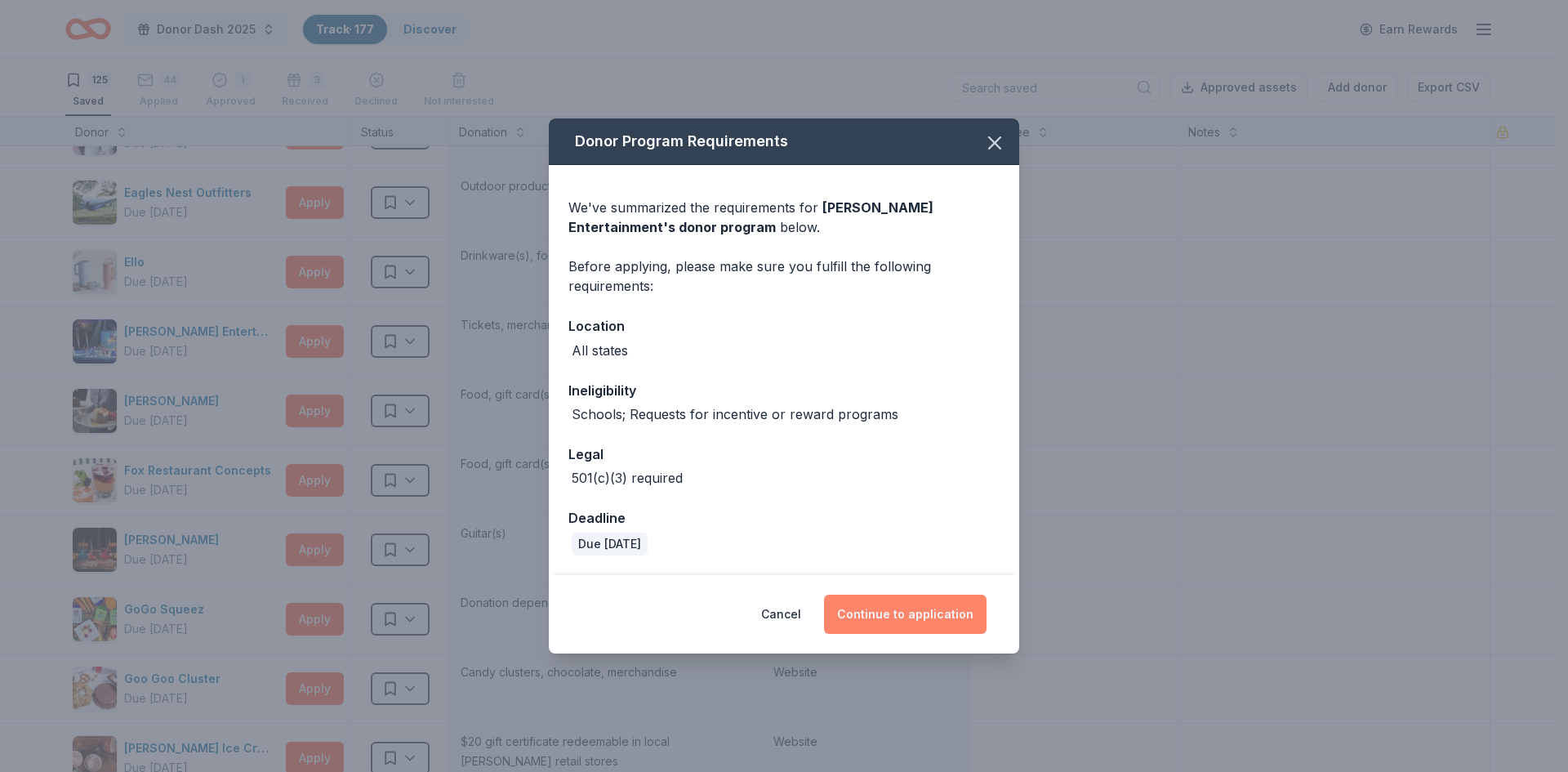
click at [913, 614] on button "Continue to application" at bounding box center [905, 614] width 162 height 39
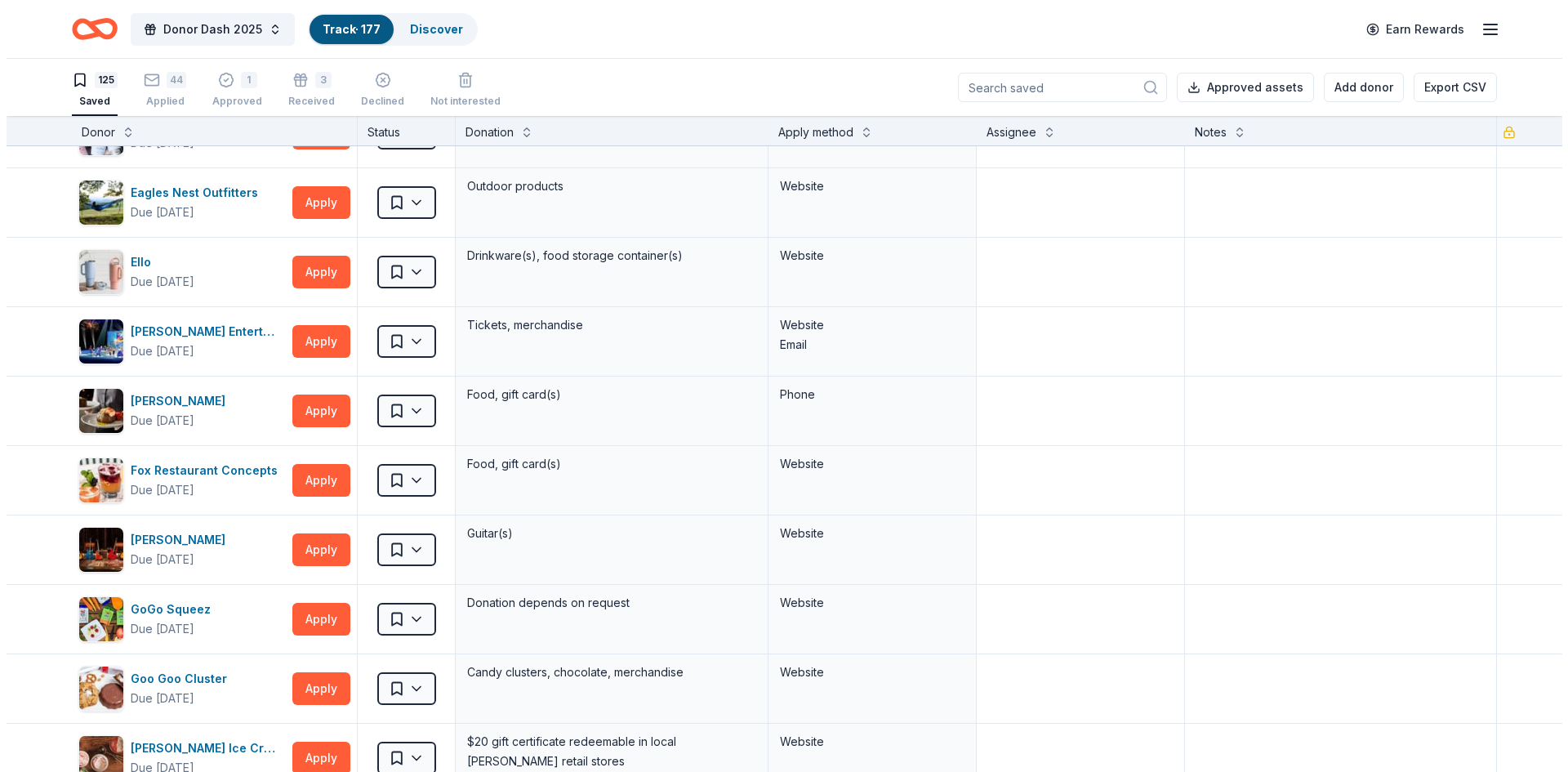
scroll to position [1, 0]
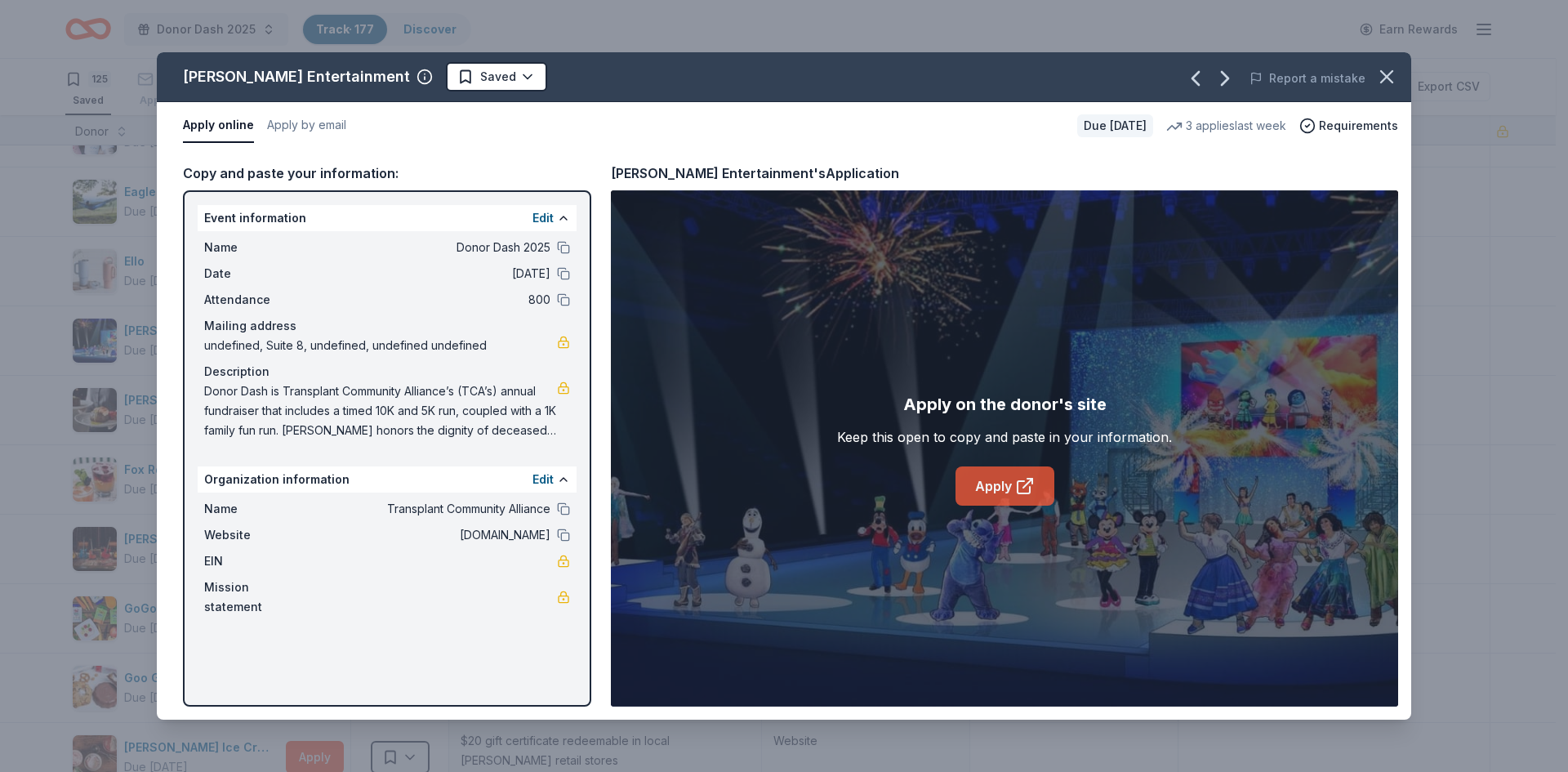
click at [988, 486] on link "Apply" at bounding box center [1005, 486] width 99 height 39
click at [1381, 74] on icon "button" at bounding box center [1386, 77] width 22 height 22
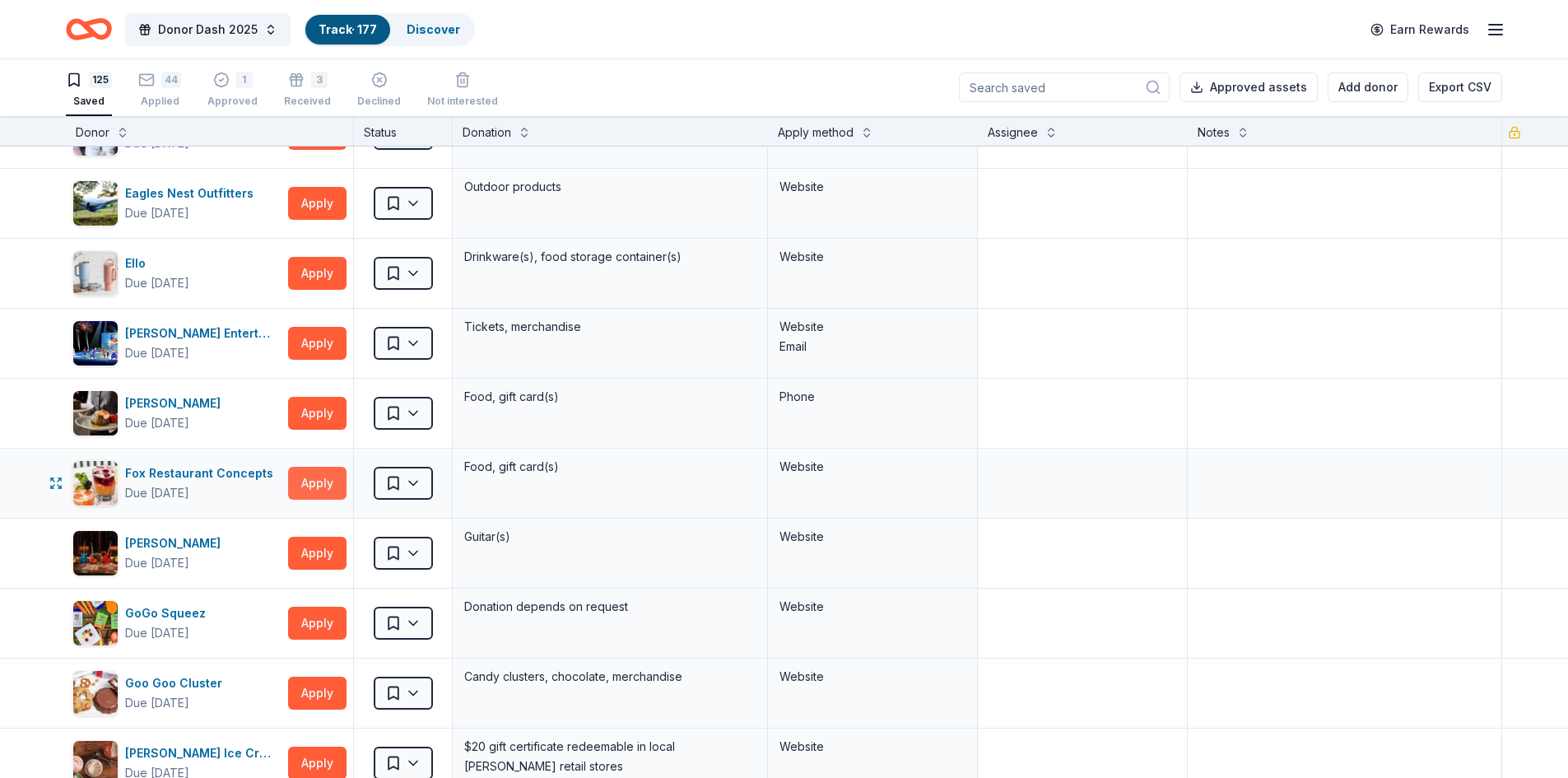
click at [330, 479] on button "Apply" at bounding box center [317, 483] width 58 height 33
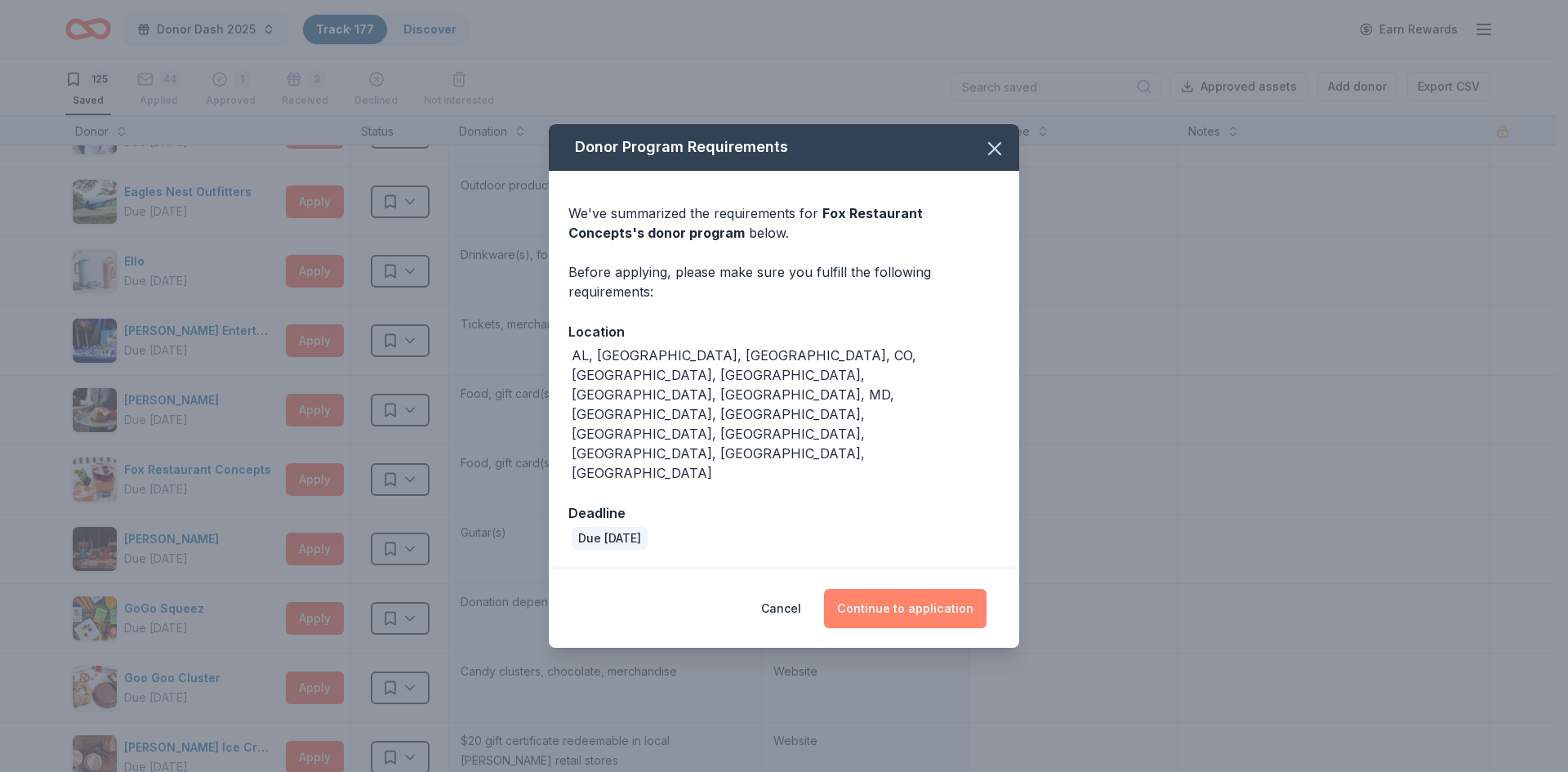
click at [911, 589] on button "Continue to application" at bounding box center [905, 609] width 162 height 39
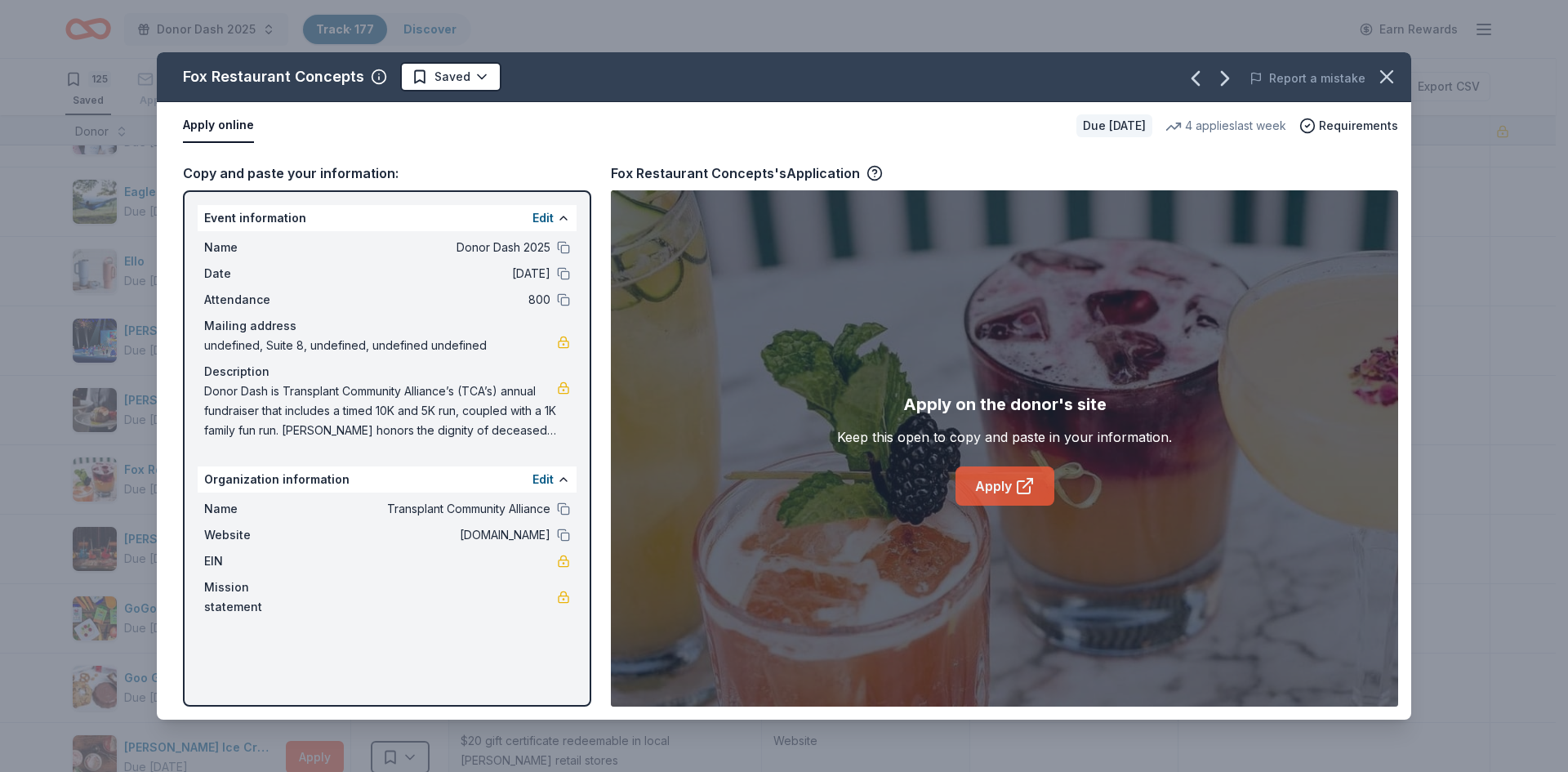
click at [1008, 484] on link "Apply" at bounding box center [1005, 486] width 99 height 39
click at [1007, 477] on link "Apply" at bounding box center [1005, 486] width 99 height 39
click at [1001, 480] on link "Apply" at bounding box center [1005, 486] width 99 height 39
click at [976, 477] on link "Apply" at bounding box center [1005, 486] width 99 height 39
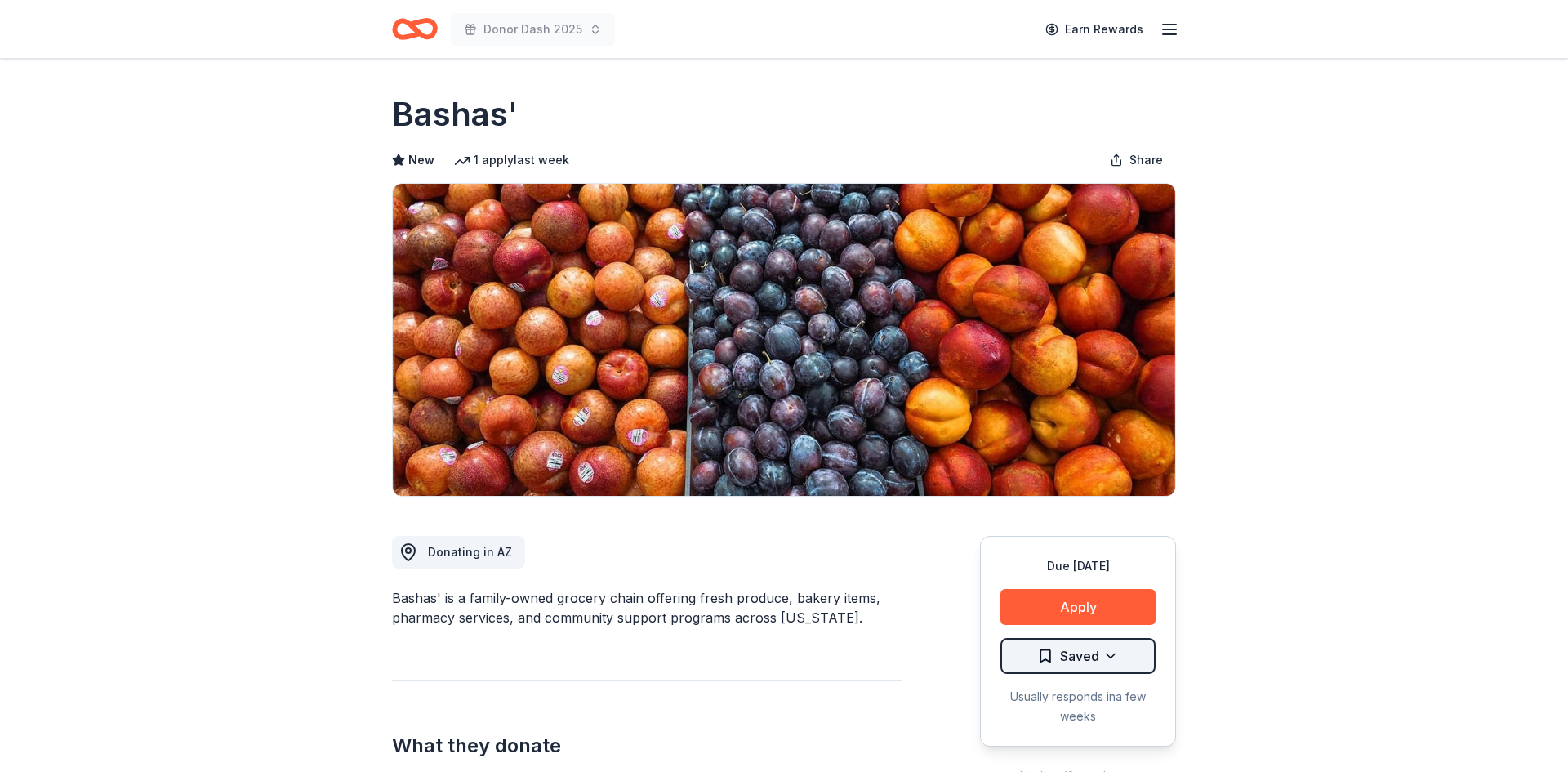
click at [1068, 653] on html "Donor Dash 2025 Earn Rewards Due [DATE] Share Bashas' New 1 apply last week Sha…" at bounding box center [784, 386] width 1568 height 772
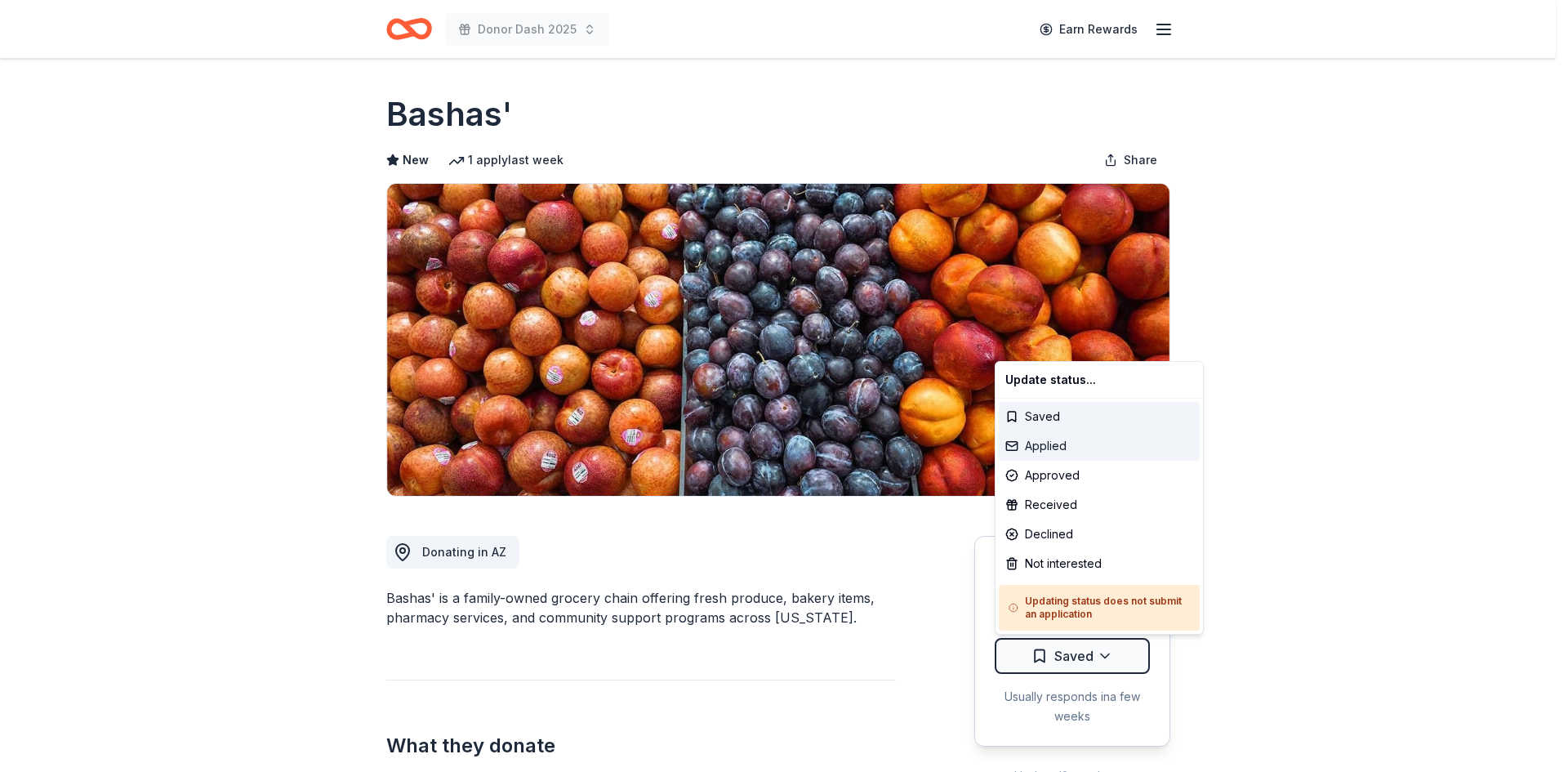
click at [1046, 443] on div "Applied" at bounding box center [1099, 445] width 201 height 29
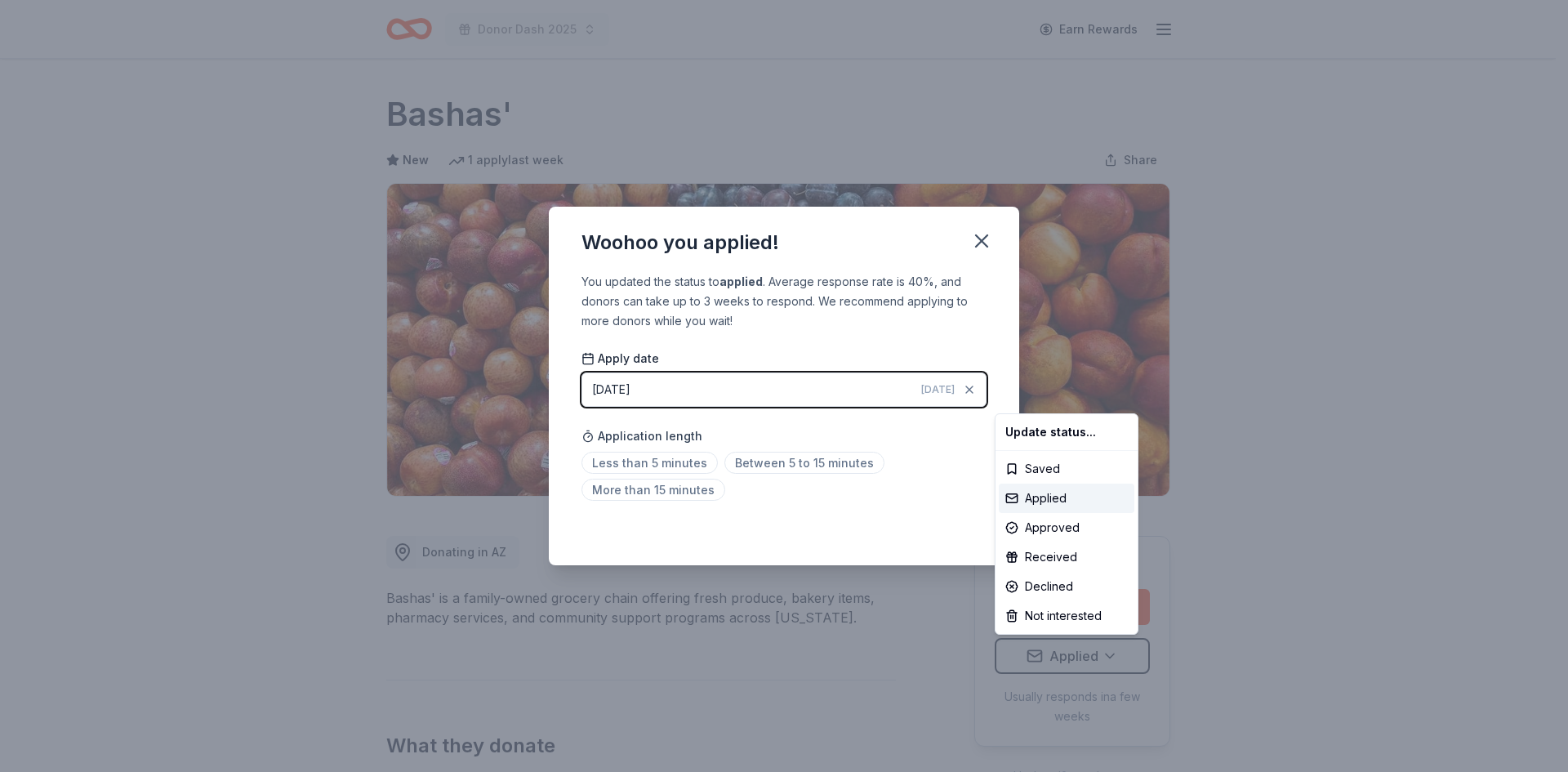
click at [691, 492] on html "Donor Dash 2025 Earn Rewards Due [DATE] Share Bashas' New 1 apply last week Sha…" at bounding box center [784, 386] width 1568 height 772
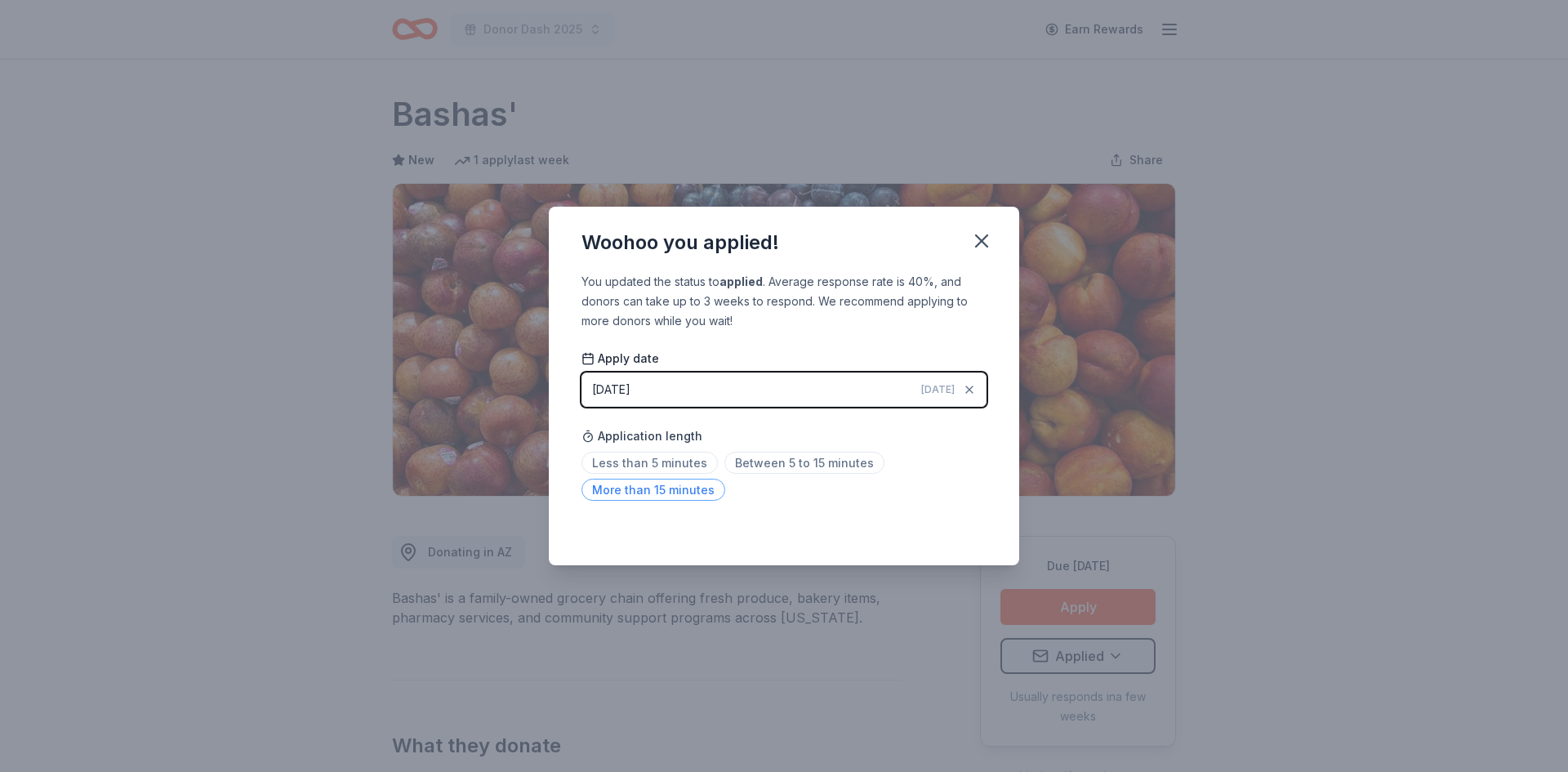
click at [665, 490] on span "More than 15 minutes" at bounding box center [653, 490] width 144 height 22
click at [977, 246] on icon "button" at bounding box center [981, 241] width 22 height 22
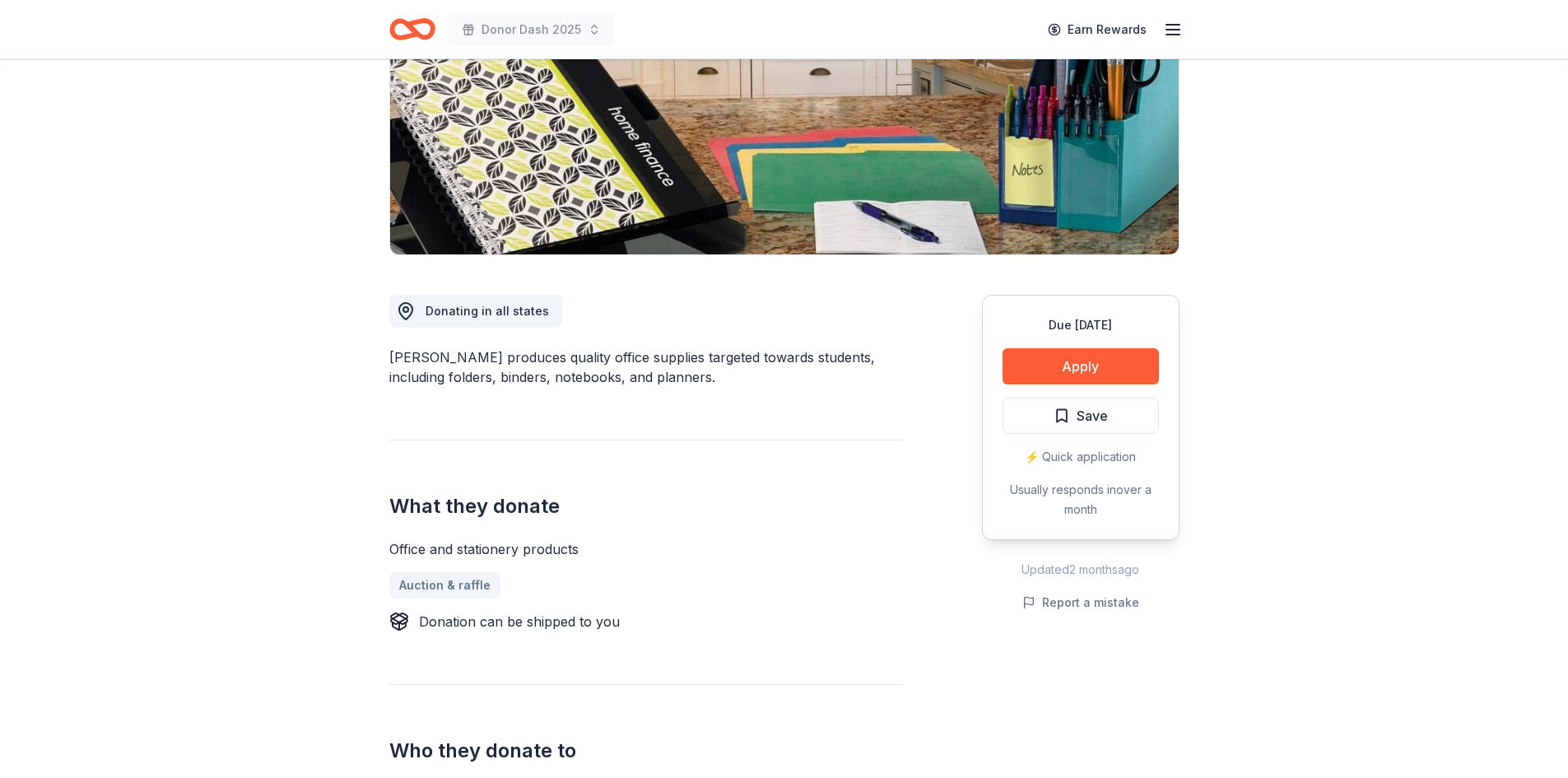
scroll to position [246, 0]
click at [1092, 357] on button "Apply" at bounding box center [1081, 365] width 156 height 36
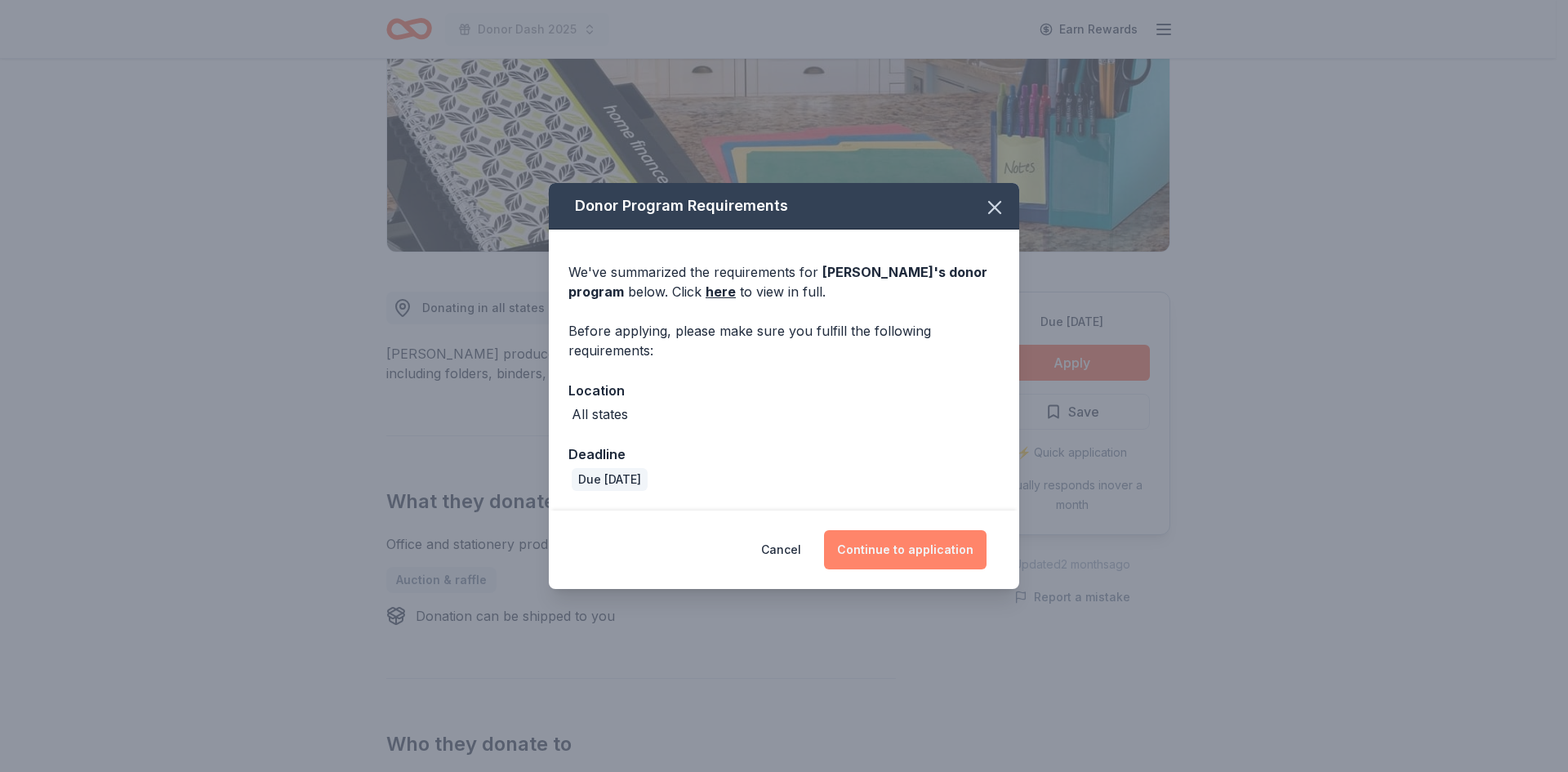
click at [870, 540] on button "Continue to application" at bounding box center [905, 550] width 162 height 39
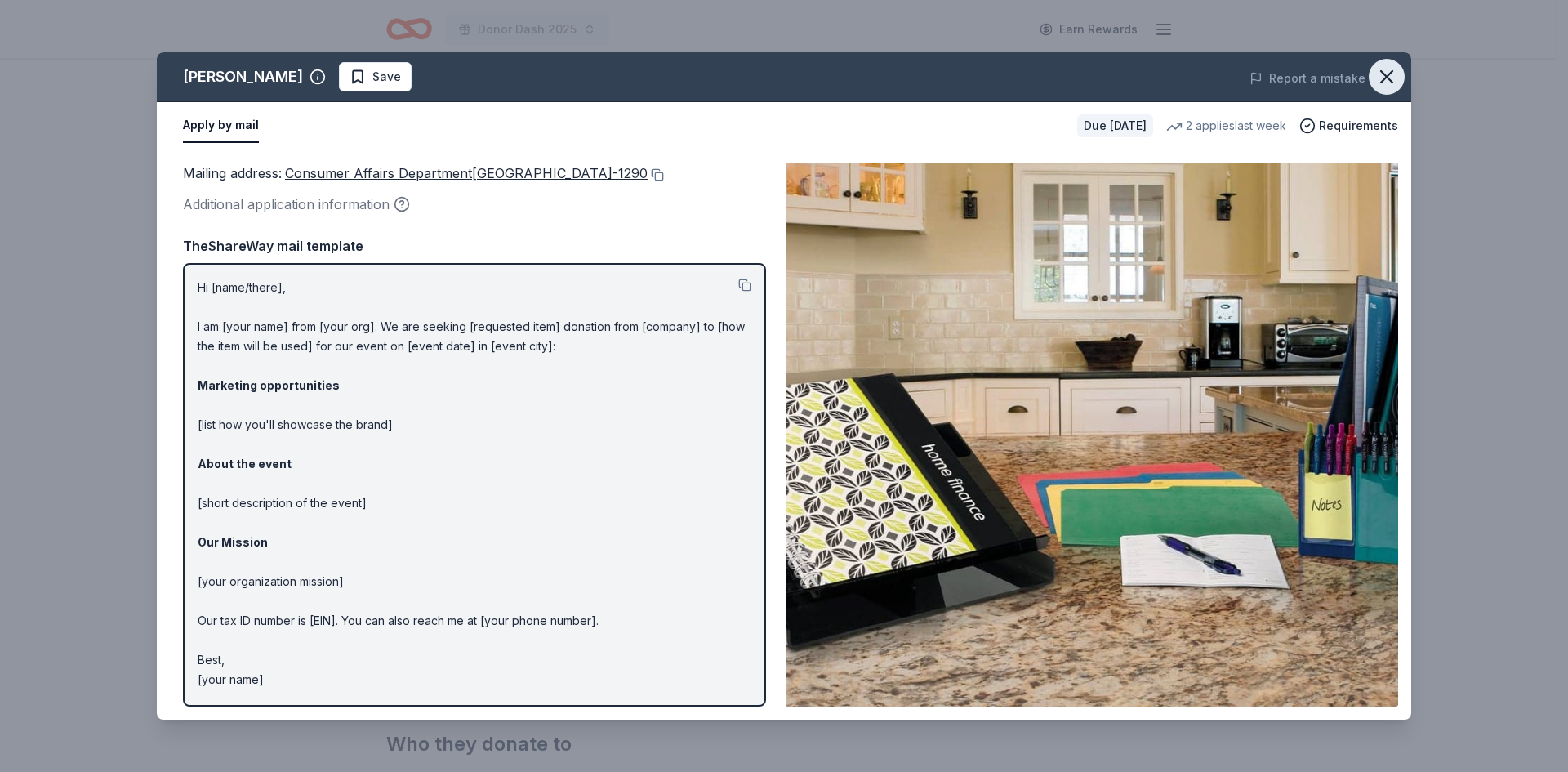
click at [1393, 68] on icon "button" at bounding box center [1386, 77] width 22 height 22
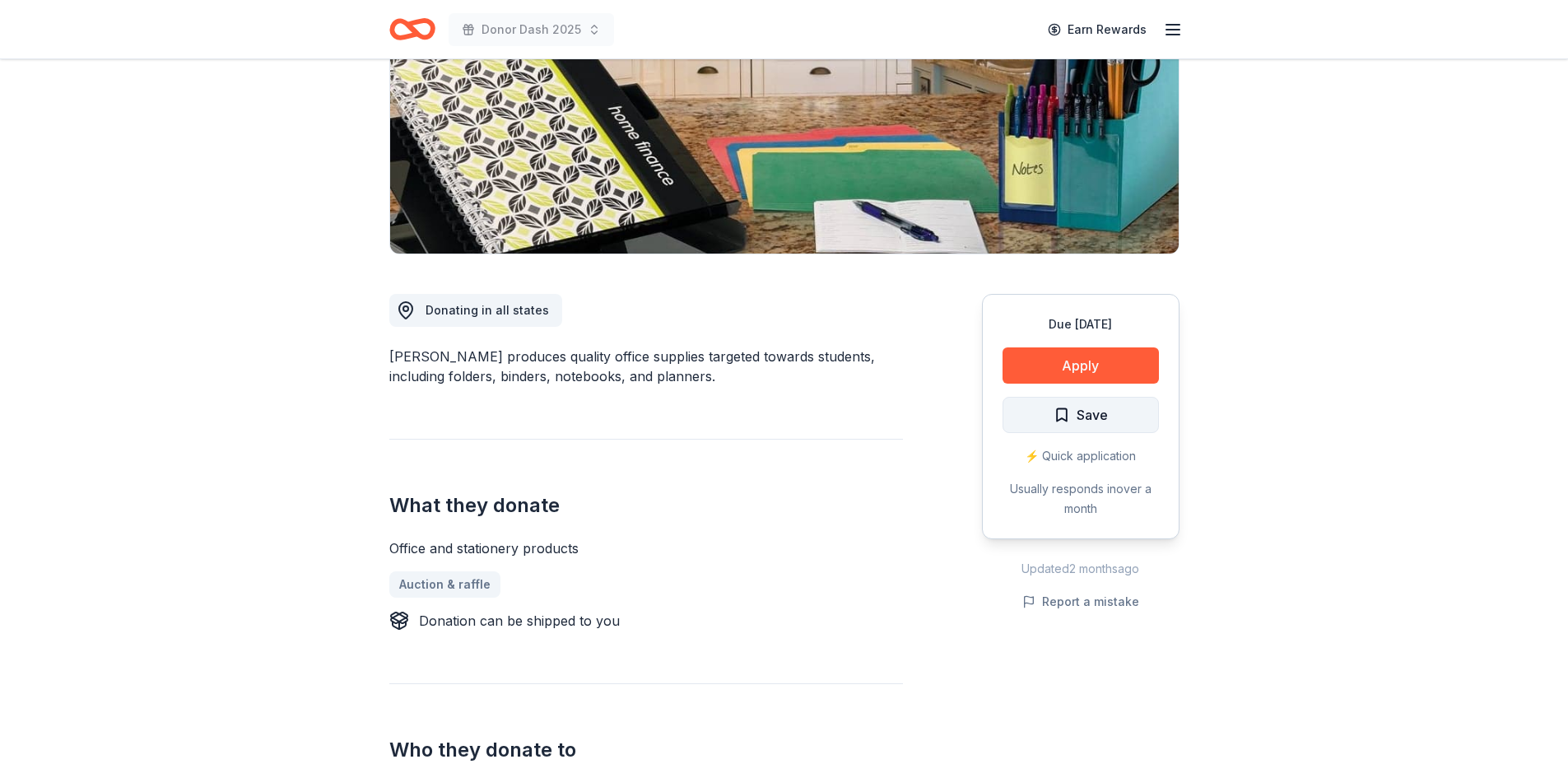
click at [1079, 411] on span "Save" at bounding box center [1091, 415] width 31 height 22
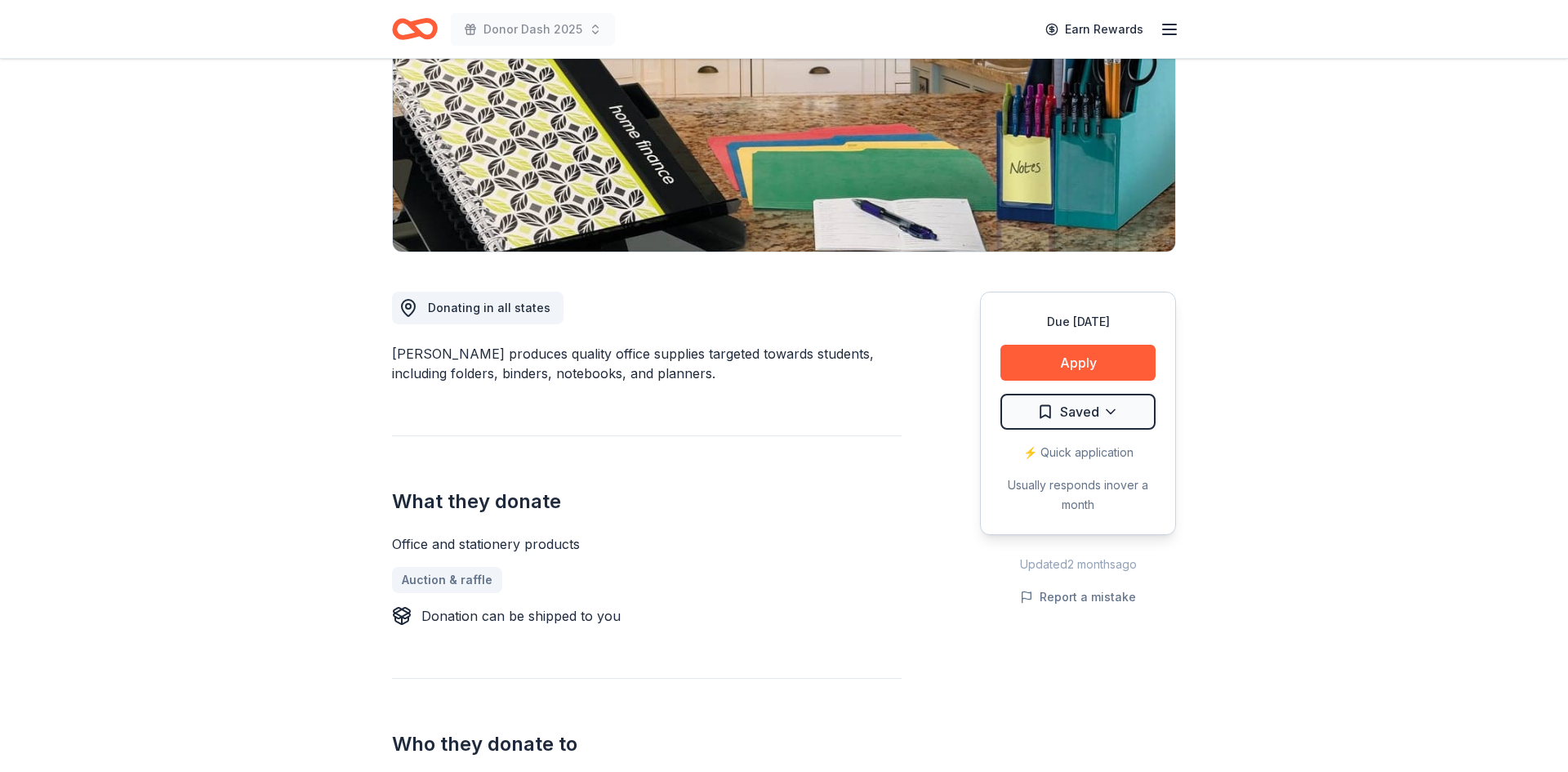
click at [1071, 408] on html "Donor Dash 2025 Earn Rewards Due in 71 days Share Mead New 2 applies last week …" at bounding box center [784, 141] width 1568 height 772
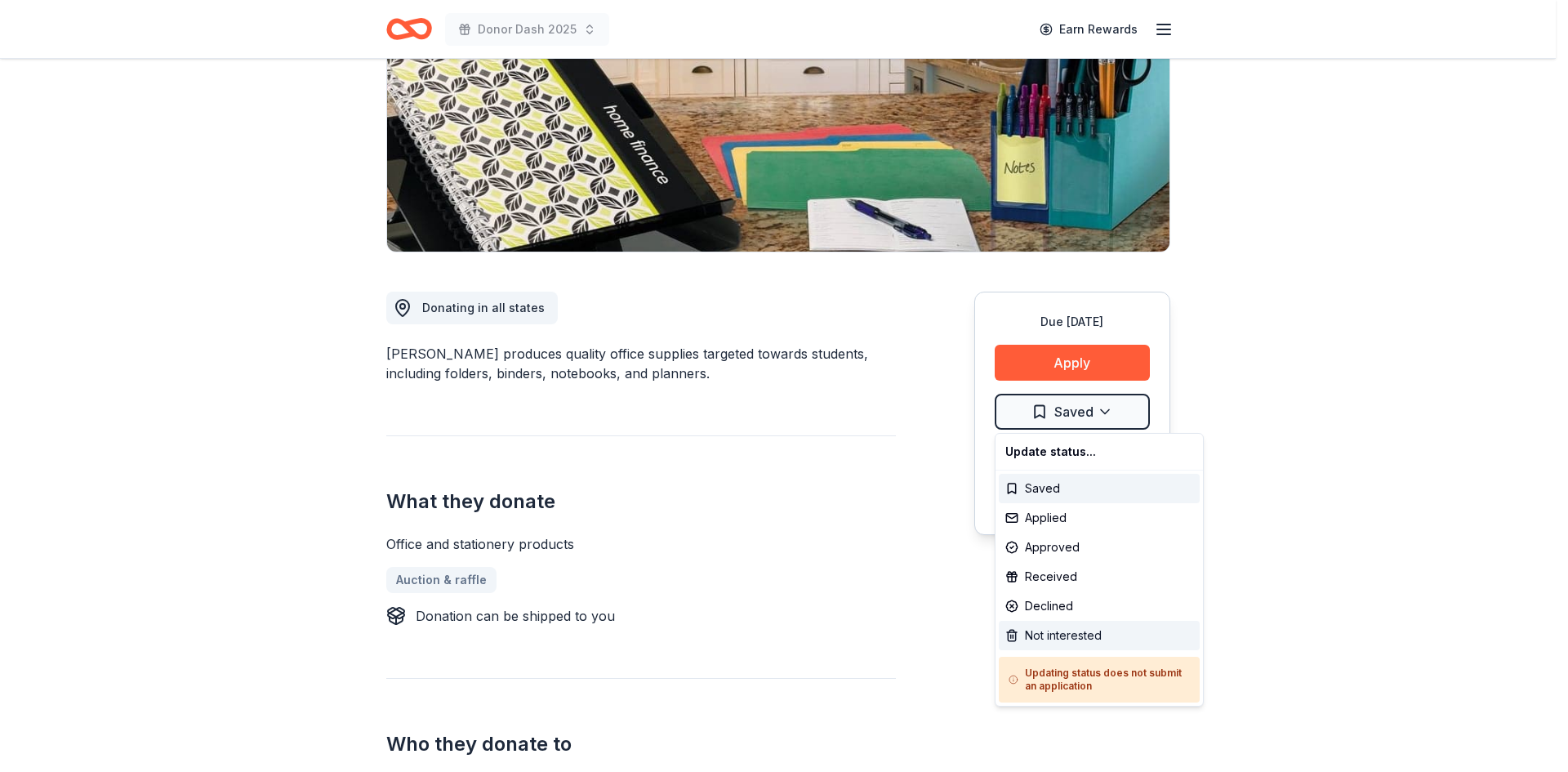
click at [1070, 629] on div "Not interested" at bounding box center [1099, 635] width 201 height 29
click at [43, 198] on html "Donor Dash 2025 Earn Rewards Due in 71 days Share Mead New 2 applies last week …" at bounding box center [784, 141] width 1568 height 772
